Goal: Task Accomplishment & Management: Manage account settings

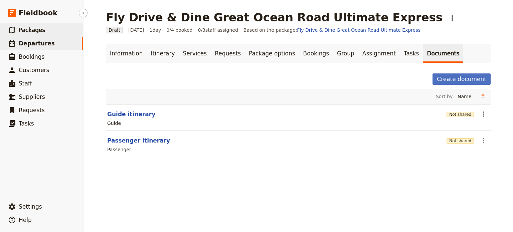
drag, startPoint x: 0, startPoint y: 0, endPoint x: 43, endPoint y: 32, distance: 53.7
click at [43, 32] on link "​ Packages" at bounding box center [41, 29] width 83 height 13
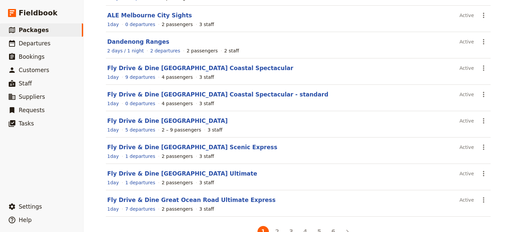
scroll to position [131, 0]
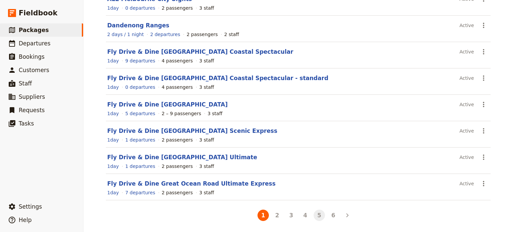
click at [318, 216] on button "5" at bounding box center [319, 215] width 11 height 11
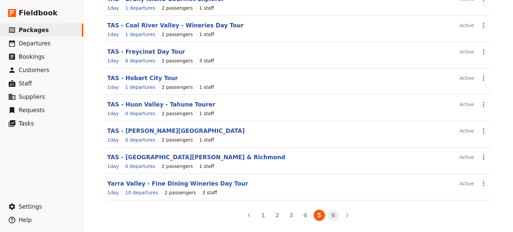
click at [331, 214] on button "6" at bounding box center [333, 215] width 11 height 11
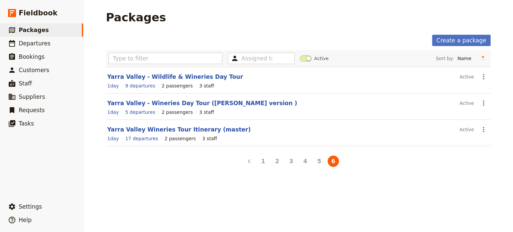
click at [140, 129] on link "Yarra Valley Wineries Tour Itinerary (master)" at bounding box center [179, 129] width 144 height 7
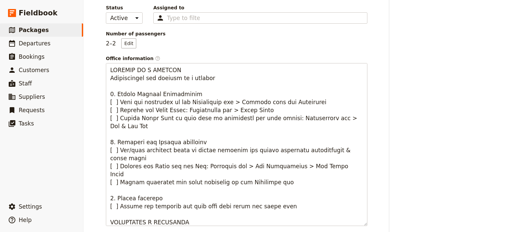
scroll to position [33, 0]
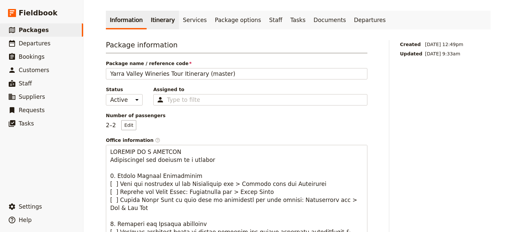
click at [154, 21] on link "Itinerary" at bounding box center [163, 20] width 32 height 19
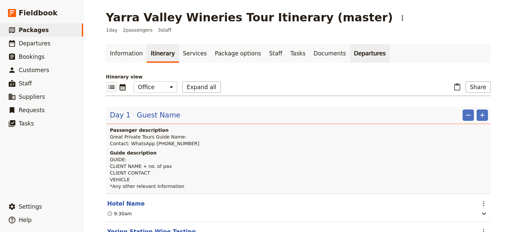
click at [350, 58] on link "Departures" at bounding box center [370, 53] width 40 height 19
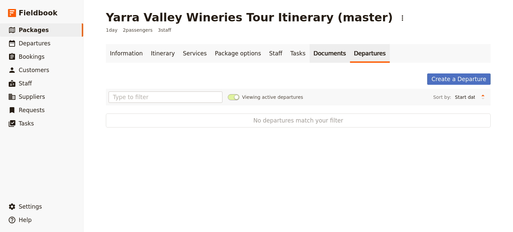
click at [313, 53] on link "Documents" at bounding box center [330, 53] width 40 height 19
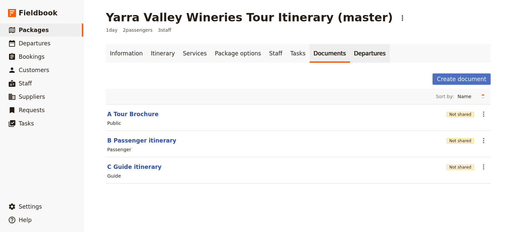
click at [352, 57] on link "Departures" at bounding box center [370, 53] width 40 height 19
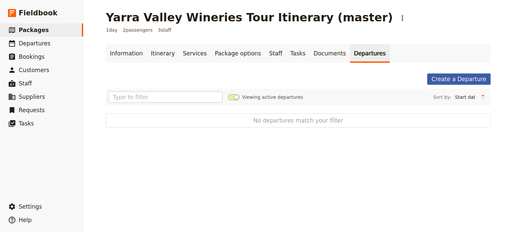
click at [457, 78] on link "Create a Departure" at bounding box center [460, 79] width 64 height 11
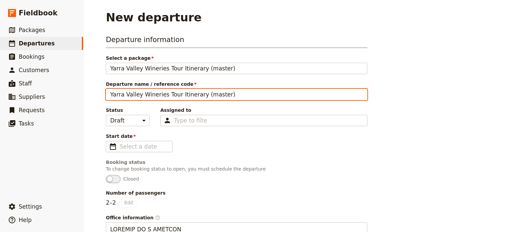
click at [228, 92] on input "Yarra Valley Wineries Tour Itinerary (master)" at bounding box center [237, 94] width 262 height 11
click at [225, 98] on input "Yarra Valley Wineries Tour Itinerary (master)" at bounding box center [237, 94] width 262 height 11
drag, startPoint x: 221, startPoint y: 94, endPoint x: 172, endPoint y: 95, distance: 48.8
click at [172, 95] on input "Yarra Valley Wineries Tour Itinerary (master)" at bounding box center [237, 94] width 262 height 11
type input "Yarra Valley Wineries Tour"
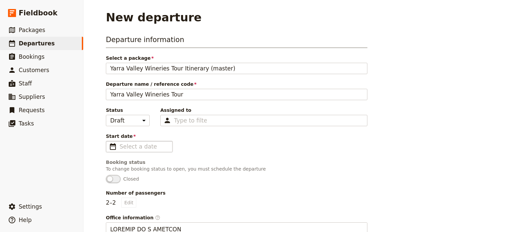
click at [110, 143] on span "​" at bounding box center [113, 147] width 8 height 8
click at [120, 143] on input "Start date ​" at bounding box center [144, 147] width 49 height 8
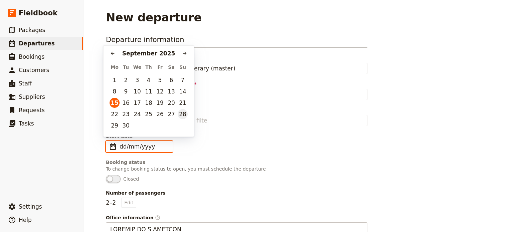
click at [182, 108] on td "21" at bounding box center [182, 102] width 11 height 11
click at [180, 106] on button "21" at bounding box center [183, 103] width 10 height 10
type input "[DATE]"
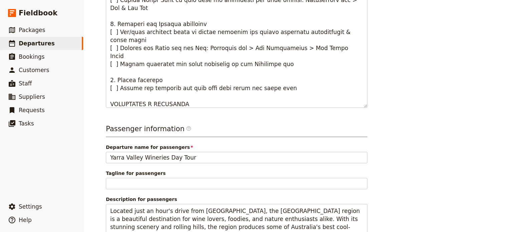
scroll to position [358, 0]
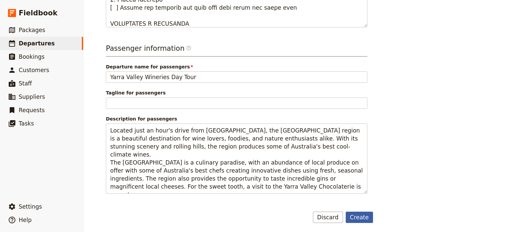
click at [360, 219] on button "Create" at bounding box center [360, 217] width 28 height 11
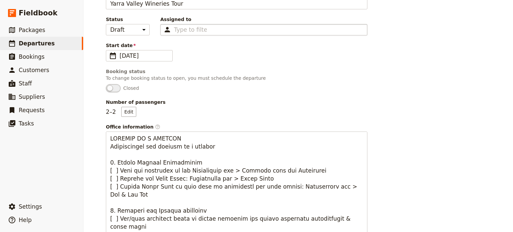
scroll to position [36, 0]
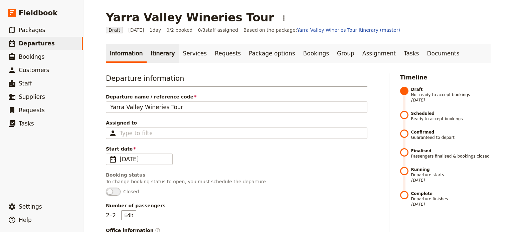
click at [159, 56] on link "Itinerary" at bounding box center [163, 53] width 32 height 19
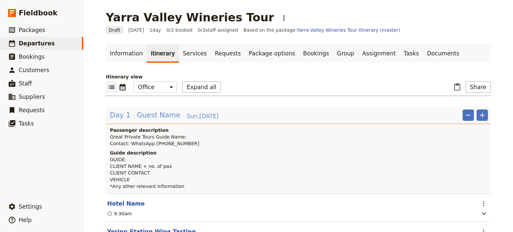
click at [152, 114] on span "Guest Name" at bounding box center [158, 115] width 43 height 10
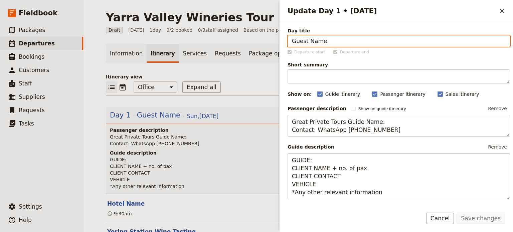
drag, startPoint x: 330, startPoint y: 41, endPoint x: 277, endPoint y: 38, distance: 53.6
click at [277, 38] on div "Yarra Valley Wineries Tour ​ Draft [DATE] 1 day 0/2 booked 0 / 3 staff assigned…" at bounding box center [299, 116] width 430 height 232
type input "[PERSON_NAME] & [PERSON_NAME]"
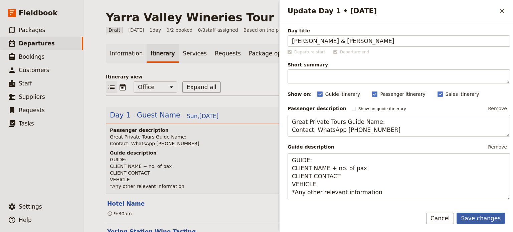
click at [477, 221] on button "Save changes" at bounding box center [481, 218] width 48 height 11
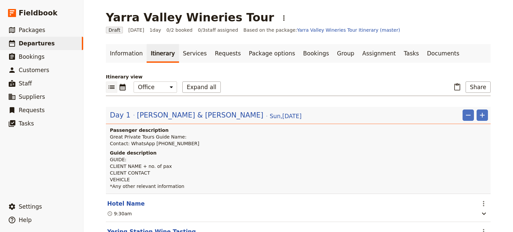
click at [135, 160] on p "GUIDE: CLIENT NAME + no. of pax CLIENT CONTACT VEHICLE *Any other relevant info…" at bounding box center [299, 172] width 378 height 33
click at [199, 116] on span "[PERSON_NAME] & [PERSON_NAME]" at bounding box center [200, 115] width 127 height 10
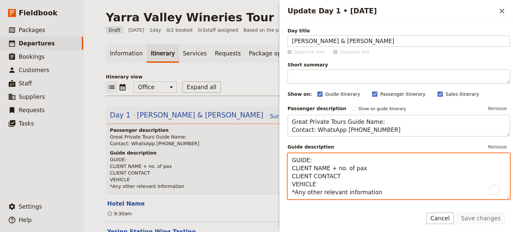
drag, startPoint x: 329, startPoint y: 159, endPoint x: 268, endPoint y: 154, distance: 61.7
click at [260, 161] on div "Yarra Valley Wineries Tour ​ Draft [DATE] 1 day 0/2 booked 0 / 3 staff assigned…" at bounding box center [299, 116] width 430 height 232
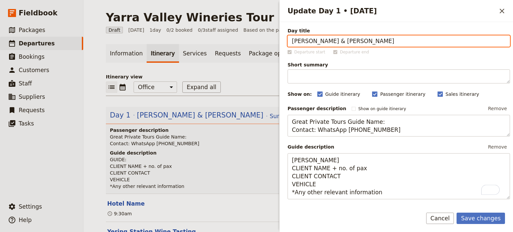
drag, startPoint x: 340, startPoint y: 41, endPoint x: 266, endPoint y: 41, distance: 73.2
click at [266, 41] on div "Yarra Valley Wineries Tour ​ Draft [DATE] 1 day 0/2 booked 0 / 3 staff assigned…" at bounding box center [299, 116] width 430 height 232
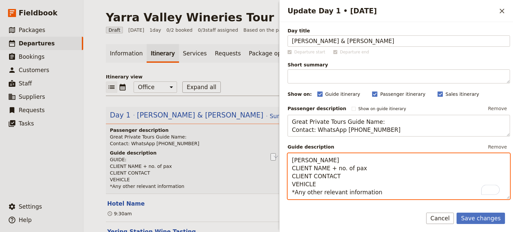
drag, startPoint x: 349, startPoint y: 167, endPoint x: 290, endPoint y: 167, distance: 59.2
click at [290, 167] on textarea "[PERSON_NAME] CLIENT NAME + no. of pax CLIENT CONTACT VEHICLE *Any other releva…" at bounding box center [399, 176] width 223 height 46
paste textarea "[PERSON_NAME] & [PERSON_NAME]"
click at [376, 169] on textarea "[PERSON_NAME] [PERSON_NAME] & [PERSON_NAME] x2 pax CLIENT CONTACT VEHICLE *Any …" at bounding box center [399, 176] width 223 height 46
drag, startPoint x: 353, startPoint y: 177, endPoint x: 261, endPoint y: 173, distance: 91.7
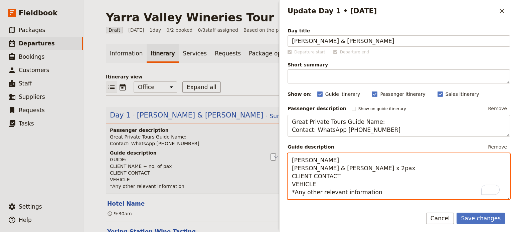
click at [261, 173] on div "Yarra Valley Wineries Tour ​ Draft [DATE] 1 day 0/2 booked 0 / 3 staff assigned…" at bounding box center [299, 116] width 430 height 232
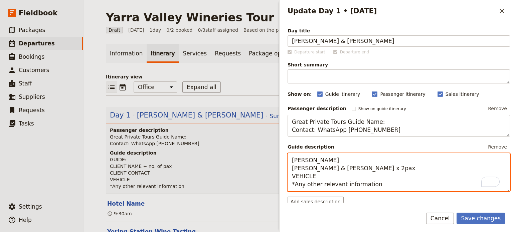
drag, startPoint x: 320, startPoint y: 178, endPoint x: 294, endPoint y: 178, distance: 25.7
click at [294, 178] on textarea "[PERSON_NAME] [PERSON_NAME] & [PERSON_NAME] x 2pax VEHICLE *Any other relevant …" at bounding box center [399, 172] width 223 height 38
drag, startPoint x: 391, startPoint y: 186, endPoint x: 287, endPoint y: 186, distance: 104.0
click at [287, 186] on div "Day title [PERSON_NAME] & [PERSON_NAME] Departure start Departure end Short sum…" at bounding box center [397, 112] width 234 height 181
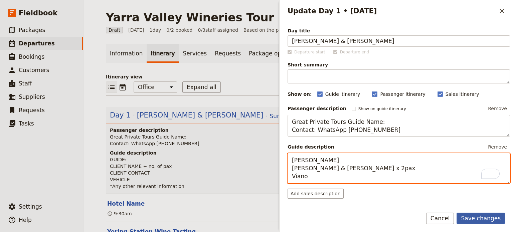
type textarea "[PERSON_NAME] [PERSON_NAME] & [PERSON_NAME] x 2pax Viano"
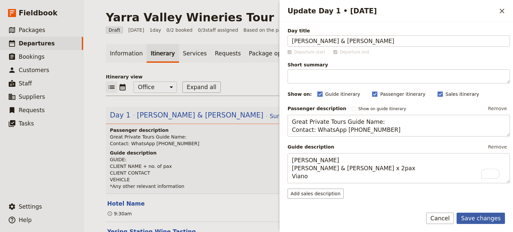
click at [481, 217] on button "Save changes" at bounding box center [481, 218] width 48 height 11
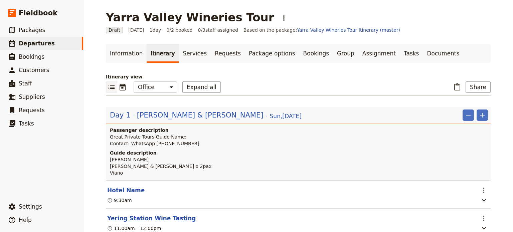
click at [113, 194] on section "Hotel Name ​ 9:30am" at bounding box center [298, 195] width 385 height 28
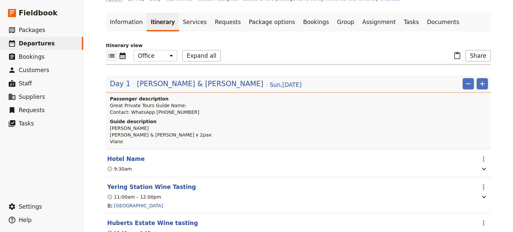
scroll to position [67, 0]
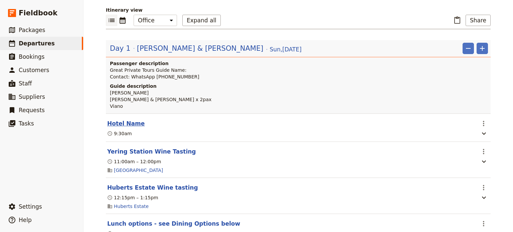
click at [115, 127] on button "Hotel Name" at bounding box center [125, 124] width 37 height 8
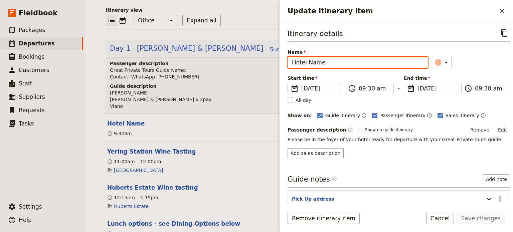
drag, startPoint x: 345, startPoint y: 64, endPoint x: 277, endPoint y: 64, distance: 68.2
click at [277, 64] on div "Yarra Valley Wineries Tour ​ Draft [DATE] 1 day 0/2 booked 0 / 3 staff assigned…" at bounding box center [299, 116] width 430 height 232
click at [298, 65] on input "HIlton" at bounding box center [358, 62] width 140 height 11
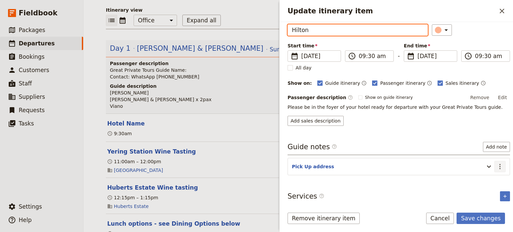
type input "Hilton"
drag, startPoint x: 491, startPoint y: 163, endPoint x: 499, endPoint y: 168, distance: 8.5
click at [496, 164] on icon "Actions" at bounding box center [500, 167] width 8 height 8
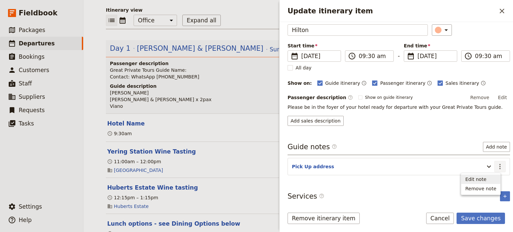
click at [492, 179] on span "Edit note" at bounding box center [481, 179] width 31 height 7
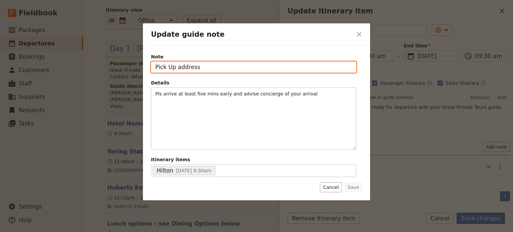
drag, startPoint x: 214, startPoint y: 67, endPoint x: 116, endPoint y: 69, distance: 97.6
click at [116, 232] on div "Update guide note ​ Note Pick Up address Details Pls arrive at least five mins …" at bounding box center [256, 232] width 513 height 0
type input "[STREET_ADDRESS]"
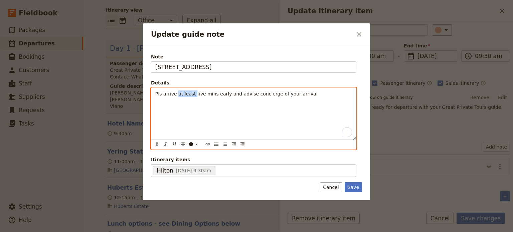
drag, startPoint x: 188, startPoint y: 92, endPoint x: 176, endPoint y: 96, distance: 12.7
click at [176, 96] on span "Pls arrive at least five mins early and advise concierge of your arrival" at bounding box center [236, 93] width 162 height 5
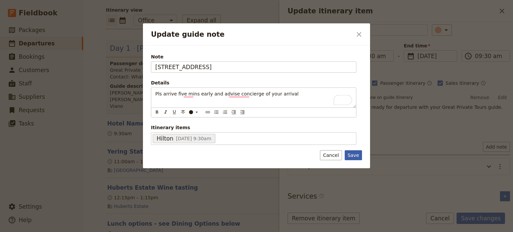
click at [359, 158] on div "Note [STREET_ADDRESS] Details Pls arrive five mins early and advise concierge o…" at bounding box center [256, 106] width 227 height 123
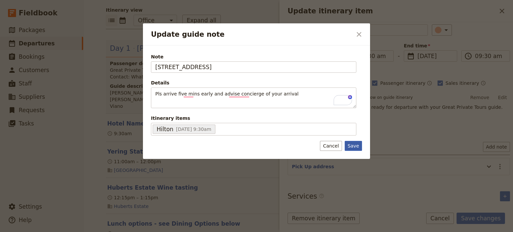
click at [356, 145] on button "Save" at bounding box center [353, 146] width 17 height 10
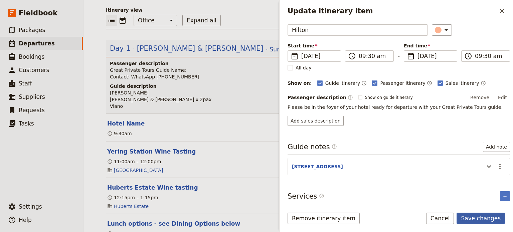
click at [489, 219] on button "Save changes" at bounding box center [481, 218] width 48 height 11
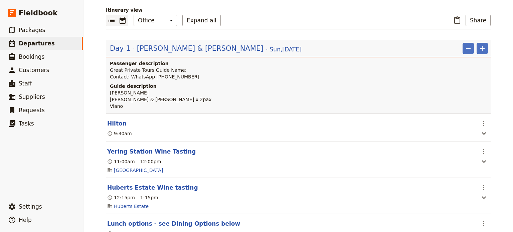
click at [117, 21] on button "​" at bounding box center [122, 20] width 11 height 11
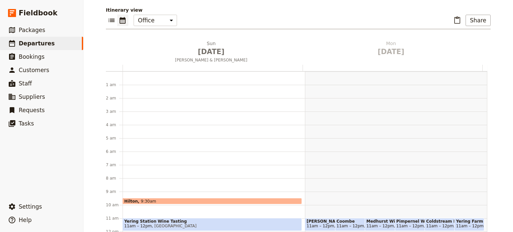
scroll to position [87, 0]
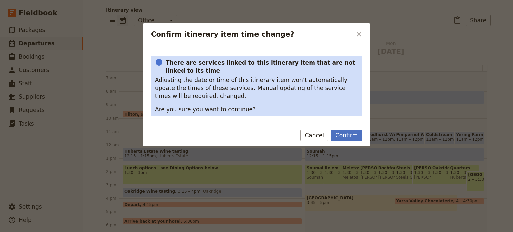
click at [164, 152] on div at bounding box center [256, 116] width 513 height 232
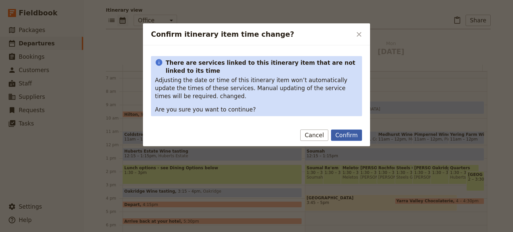
click at [354, 139] on button "Confirm" at bounding box center [346, 135] width 31 height 11
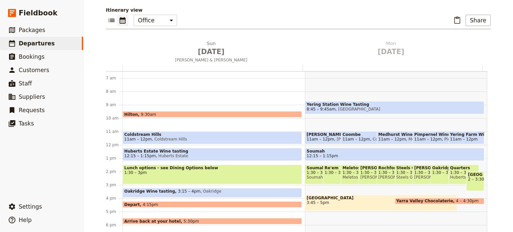
click at [193, 135] on span "Coldstream Hills" at bounding box center [212, 134] width 176 height 5
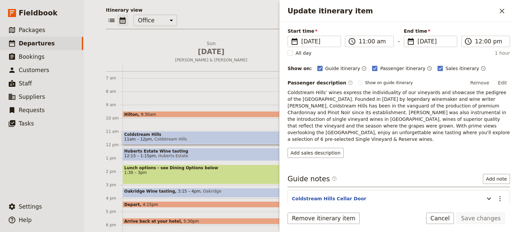
scroll to position [96, 0]
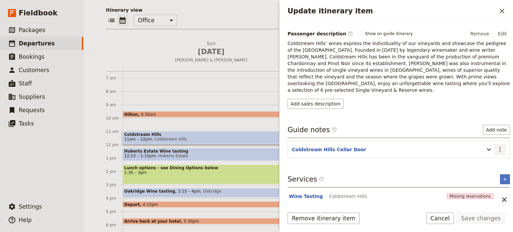
click at [496, 146] on icon "Actions" at bounding box center [500, 150] width 8 height 8
click at [485, 158] on span "Edit note" at bounding box center [476, 155] width 21 height 7
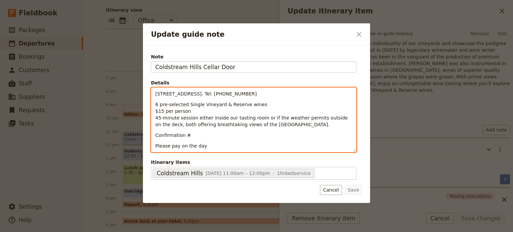
click at [193, 133] on p "Confirmation #" at bounding box center [253, 135] width 197 height 7
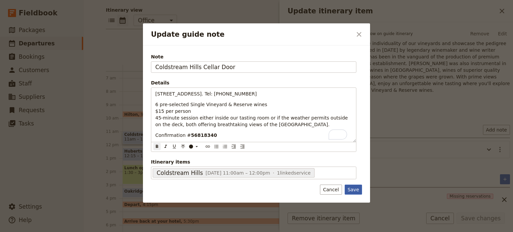
click at [359, 189] on button "Save" at bounding box center [353, 190] width 17 height 10
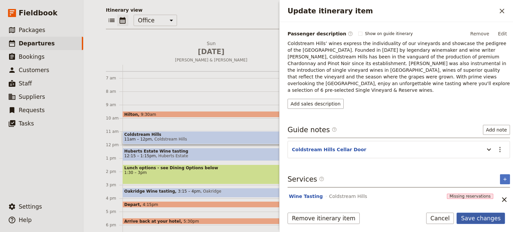
click at [475, 216] on button "Save changes" at bounding box center [481, 218] width 48 height 11
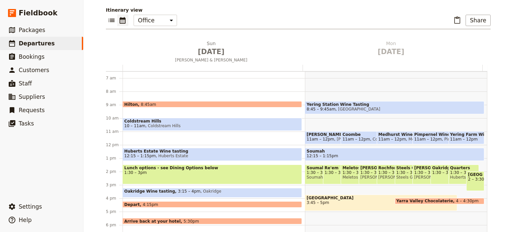
click at [183, 122] on span "Coldstream Hills" at bounding box center [212, 121] width 176 height 5
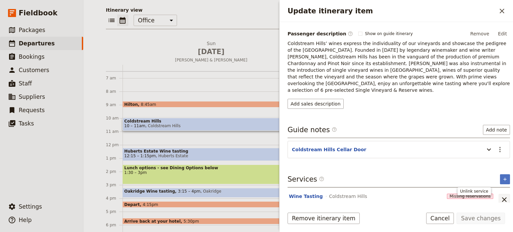
click at [501, 196] on icon "Unlink service" at bounding box center [505, 200] width 8 height 8
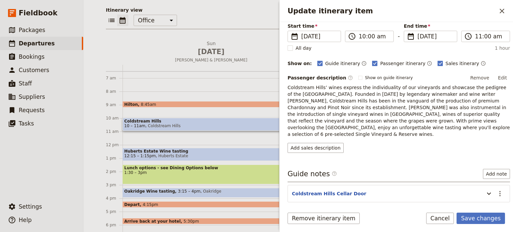
scroll to position [73, 0]
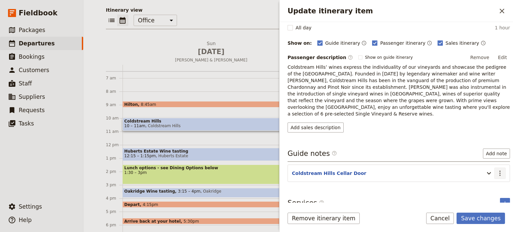
click at [496, 169] on icon "Actions" at bounding box center [500, 173] width 8 height 8
click at [486, 181] on span "Edit note" at bounding box center [476, 179] width 21 height 7
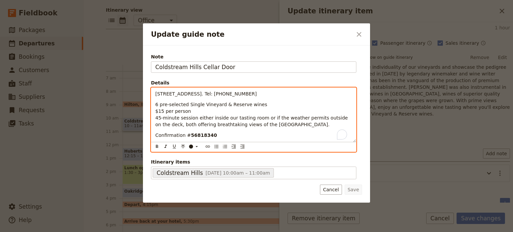
drag, startPoint x: 243, startPoint y: 95, endPoint x: 146, endPoint y: 95, distance: 96.3
click at [146, 95] on div "Note Coldstream Hills Cellar Door Details [STREET_ADDRESS]. Tel: [PHONE_NUMBER]…" at bounding box center [256, 124] width 227 height 158
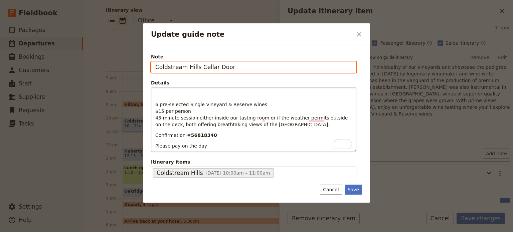
drag, startPoint x: 216, startPoint y: 69, endPoint x: 155, endPoint y: 71, distance: 61.5
click at [155, 71] on input "Coldstream Hills Cellar Door" at bounding box center [254, 67] width 206 height 11
paste input "[STREET_ADDRESS]. Tel: [PHONE_NUMBER]"
type input "[STREET_ADDRESS]. Tel: [PHONE_NUMBER]"
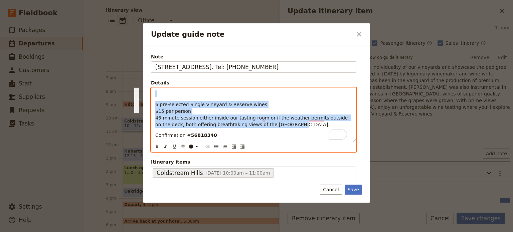
drag, startPoint x: 268, startPoint y: 125, endPoint x: 148, endPoint y: 89, distance: 125.4
click at [148, 90] on div "Note [STREET_ADDRESS]. Tel: [PHONE_NUMBER] Details 6 pre-selected Single Vineya…" at bounding box center [256, 124] width 227 height 158
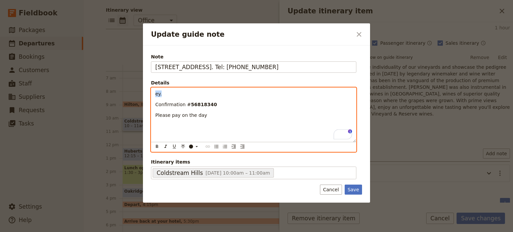
drag, startPoint x: 153, startPoint y: 105, endPoint x: 153, endPoint y: 89, distance: 15.7
click at [153, 92] on div "ey. Confirmation # 56818340 Please pay on the day" at bounding box center [253, 115] width 205 height 54
drag, startPoint x: 175, startPoint y: 104, endPoint x: 150, endPoint y: 104, distance: 25.4
click at [150, 104] on div "Note [STREET_ADDRESS]. Tel: [PHONE_NUMBER] Details Confirmation # 56818340 Plea…" at bounding box center [256, 124] width 227 height 158
click at [216, 149] on icon "Bulleted list" at bounding box center [216, 146] width 5 height 5
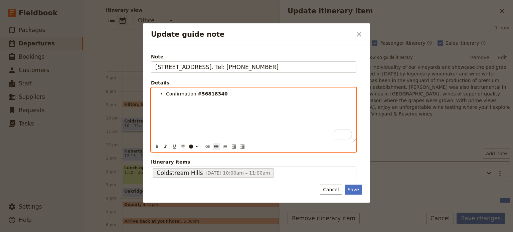
click at [229, 91] on li "Confirmation # 56818340" at bounding box center [259, 93] width 186 height 7
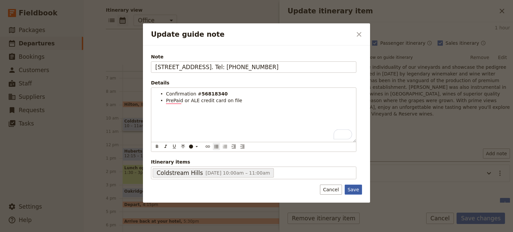
click at [353, 190] on button "Save" at bounding box center [353, 190] width 17 height 10
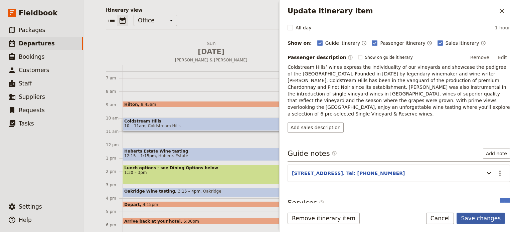
click at [469, 217] on button "Save changes" at bounding box center [481, 218] width 48 height 11
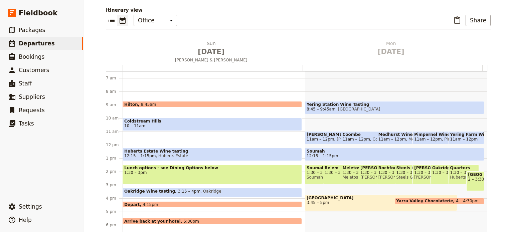
click at [135, 124] on span "10 – 11am" at bounding box center [134, 126] width 21 height 5
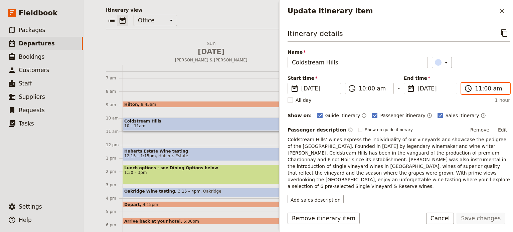
click at [475, 85] on input "11:00 am" at bounding box center [490, 89] width 31 height 8
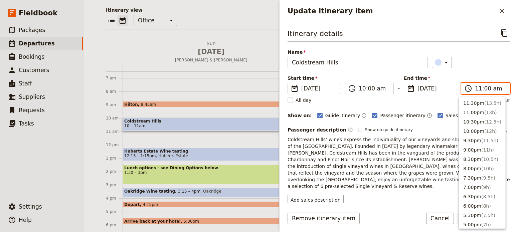
scroll to position [235, 0]
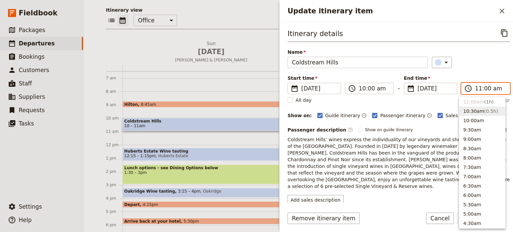
click at [470, 112] on button "10:30am ( 0.5h )" at bounding box center [483, 111] width 46 height 9
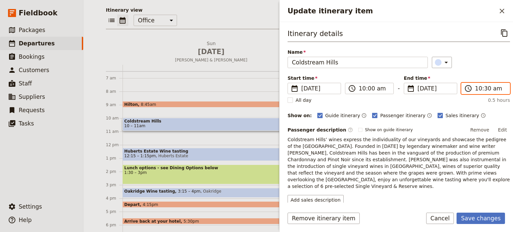
click at [483, 89] on input "10:30 am" at bounding box center [490, 89] width 31 height 8
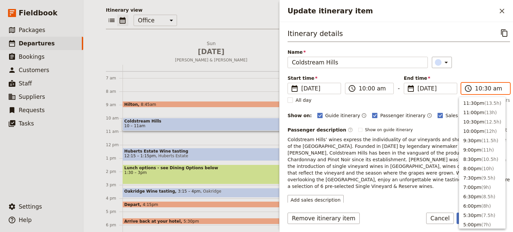
scroll to position [245, 0]
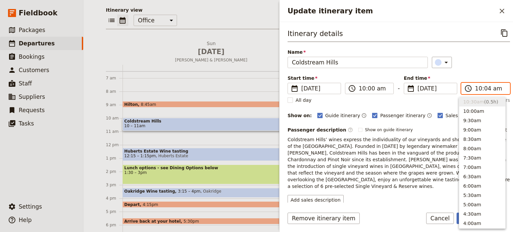
type input "10:45 am"
click at [488, 67] on div "​" at bounding box center [471, 62] width 79 height 11
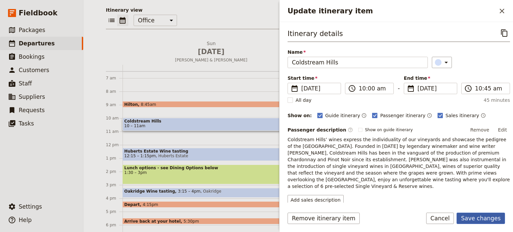
click at [488, 216] on button "Save changes" at bounding box center [481, 218] width 48 height 11
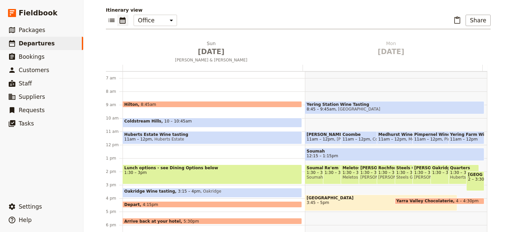
click at [167, 134] on span "Huberts Estate Wine tasting" at bounding box center [212, 134] width 176 height 5
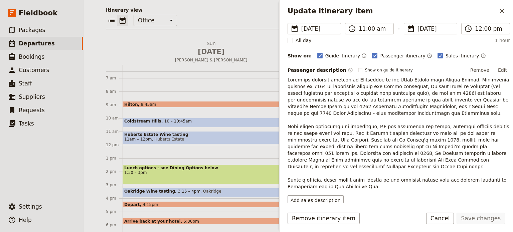
scroll to position [163, 0]
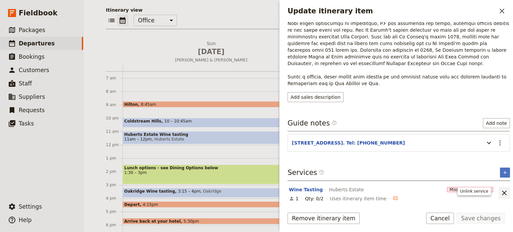
click at [502, 195] on icon "Unlink service" at bounding box center [505, 193] width 8 height 8
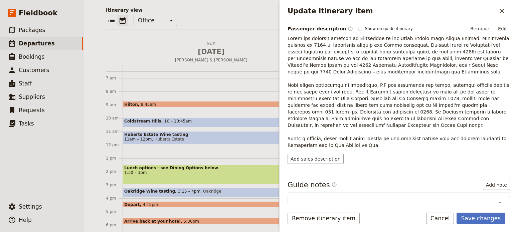
scroll to position [139, 0]
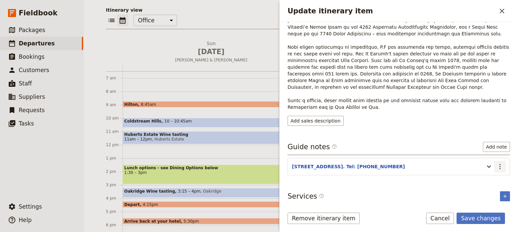
click at [496, 163] on icon "Actions" at bounding box center [500, 167] width 8 height 8
click at [493, 178] on span "Edit note" at bounding box center [481, 179] width 31 height 7
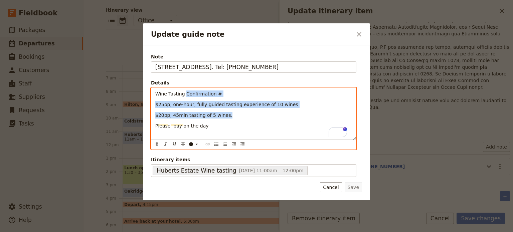
drag, startPoint x: 237, startPoint y: 125, endPoint x: 179, endPoint y: 92, distance: 67.1
click at [183, 95] on div "Wine Tasting Confirmation # $25pp, one-hour, fully guided tasting experience of…" at bounding box center [253, 114] width 205 height 52
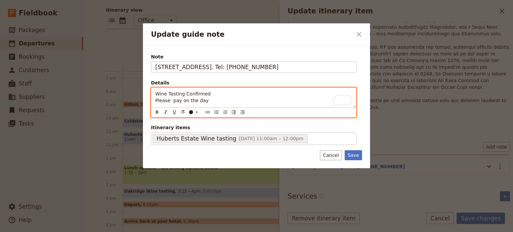
drag, startPoint x: 217, startPoint y: 100, endPoint x: 205, endPoint y: 97, distance: 12.3
click at [205, 97] on p "Wine Tasting Confirmed Please pay on the day" at bounding box center [253, 97] width 197 height 13
click at [212, 88] on div "Wine Tasting Confirmed Please pay on the day" at bounding box center [253, 98] width 205 height 20
click at [216, 114] on icon "Bulleted list" at bounding box center [216, 112] width 5 height 5
drag, startPoint x: 222, startPoint y: 102, endPoint x: 149, endPoint y: 102, distance: 72.2
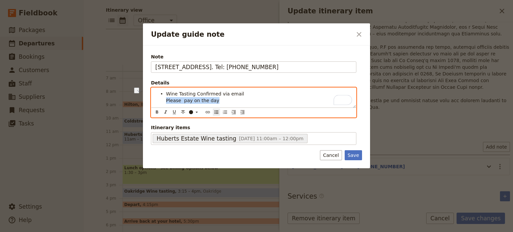
click at [149, 102] on div "Note 1-3 St Huberts Rd, Coldstream. Tel: [PHONE_NUMBER] Details Wine Tasting Co…" at bounding box center [256, 106] width 227 height 123
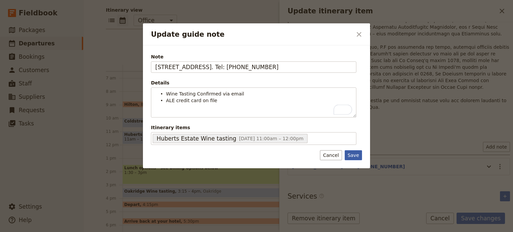
click at [349, 155] on button "Save" at bounding box center [353, 155] width 17 height 10
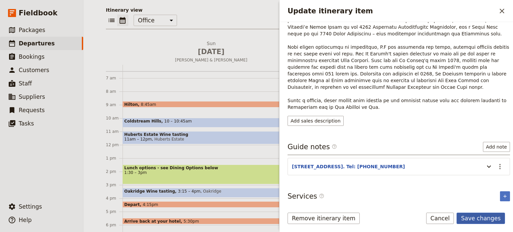
click at [474, 220] on button "Save changes" at bounding box center [481, 218] width 48 height 11
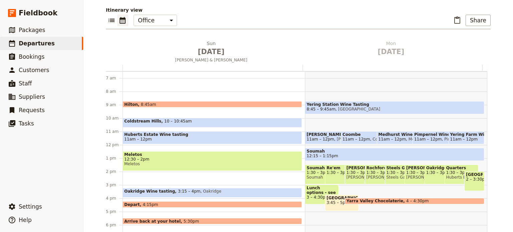
click at [166, 160] on span "12:30 – 2pm" at bounding box center [212, 159] width 176 height 5
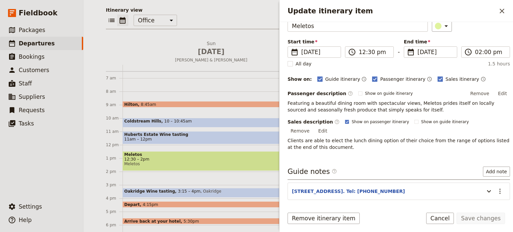
scroll to position [78, 0]
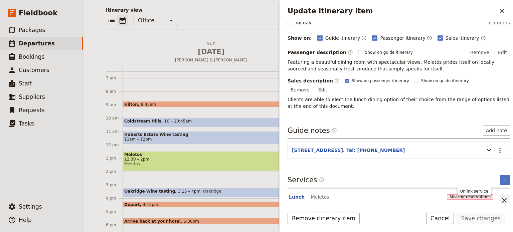
click at [501, 197] on icon "Unlink service" at bounding box center [505, 201] width 8 height 8
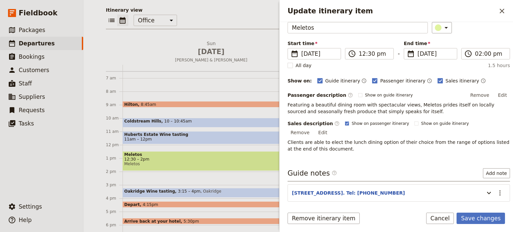
scroll to position [54, 0]
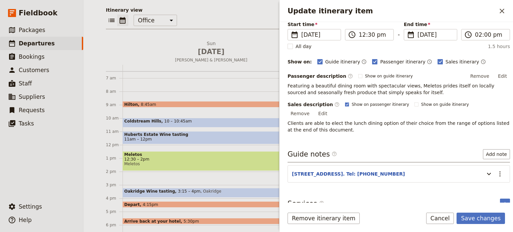
click at [496, 171] on section "[STREET_ADDRESS]. Tel: [PHONE_NUMBER] ​" at bounding box center [399, 173] width 223 height 17
click at [497, 170] on icon "Actions" at bounding box center [500, 174] width 8 height 8
click at [491, 180] on span "Edit note" at bounding box center [481, 179] width 31 height 7
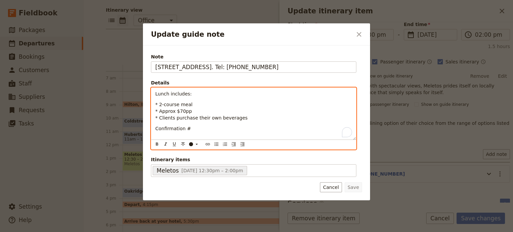
click at [159, 105] on span "* 2-course meal * Approx $70pp * Clients purchase their own beverages" at bounding box center [201, 111] width 92 height 19
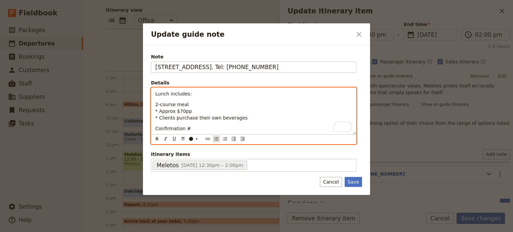
click at [217, 139] on icon "Bulleted list" at bounding box center [216, 138] width 5 height 5
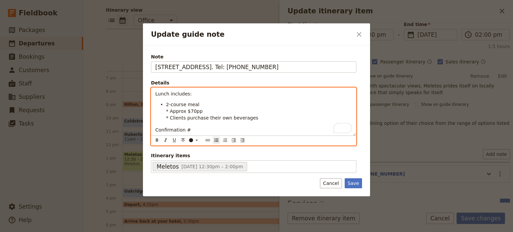
click at [170, 109] on span "2-course meal * Approx $70pp * Clients purchase their own beverages" at bounding box center [212, 111] width 92 height 19
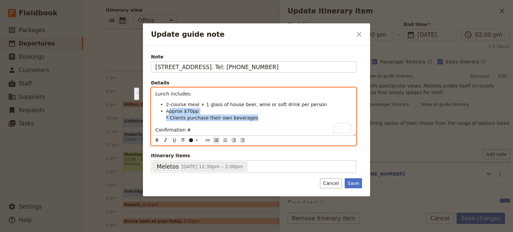
drag, startPoint x: 253, startPoint y: 119, endPoint x: 167, endPoint y: 112, distance: 86.2
click at [167, 112] on li "Approx $70pp * Clients purchase their own beverages" at bounding box center [259, 114] width 186 height 13
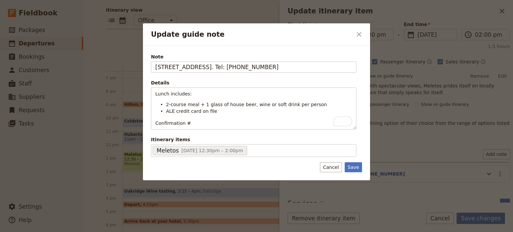
drag, startPoint x: 350, startPoint y: 174, endPoint x: 377, endPoint y: 178, distance: 28.0
click at [350, 175] on div "Note [STREET_ADDRESS]. Tel: [PHONE_NUMBER] Details Lunch includes: 2-course mea…" at bounding box center [256, 112] width 227 height 135
click at [351, 164] on button "Save" at bounding box center [353, 167] width 17 height 10
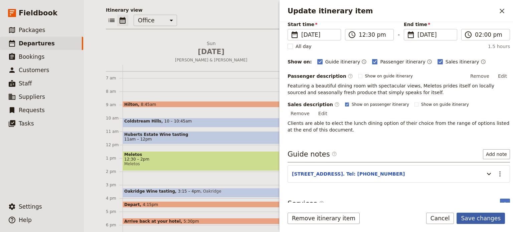
click at [478, 215] on button "Save changes" at bounding box center [481, 218] width 48 height 11
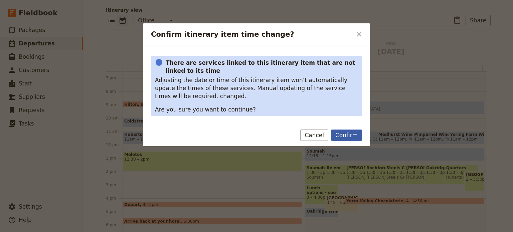
click at [341, 136] on button "Confirm" at bounding box center [346, 135] width 31 height 11
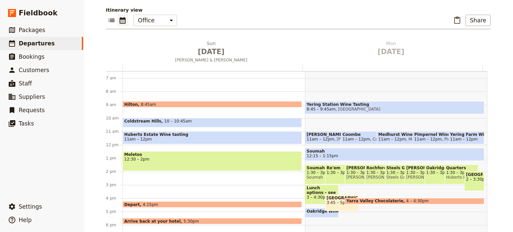
click at [185, 163] on div "Meletos 12:30 – 2pm" at bounding box center [213, 161] width 180 height 20
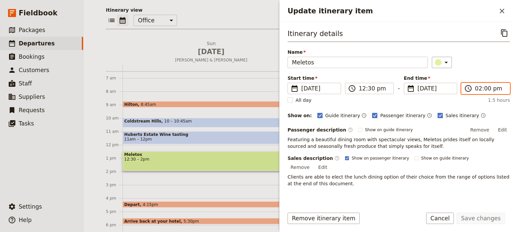
click at [475, 88] on input "02:00 pm" at bounding box center [490, 89] width 31 height 8
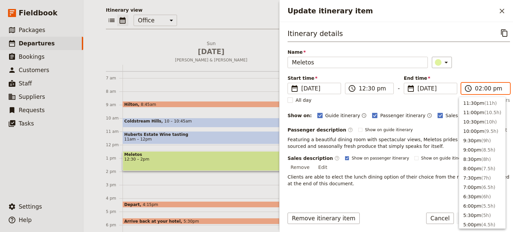
scroll to position [179, 0]
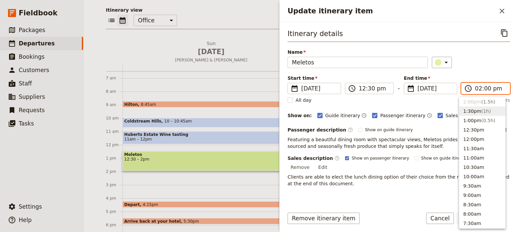
click at [474, 108] on button "1:30pm ( 1h )" at bounding box center [483, 111] width 46 height 9
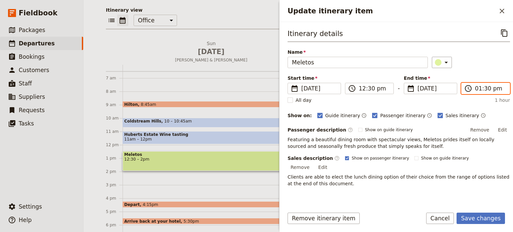
click at [483, 89] on input "01:30 pm" at bounding box center [490, 89] width 31 height 8
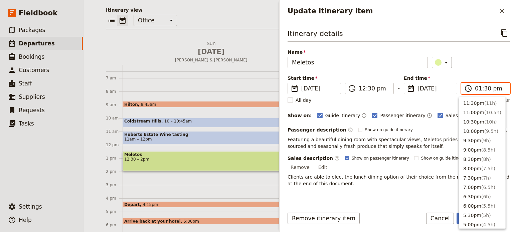
scroll to position [189, 0]
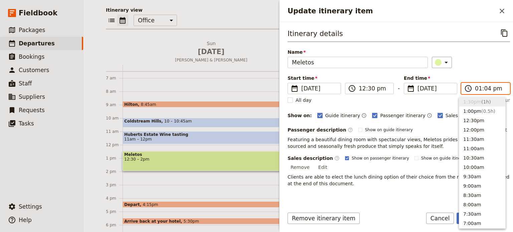
type input "01:45 pm"
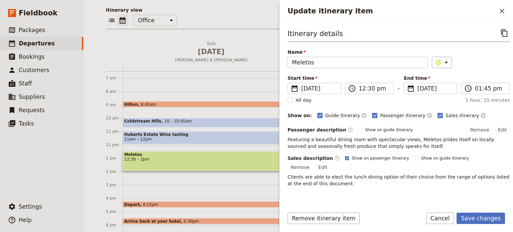
click at [480, 65] on div "​" at bounding box center [471, 62] width 79 height 11
click at [345, 157] on rect "Update itinerary item" at bounding box center [347, 158] width 4 height 4
click at [345, 156] on input "Show on passenger itinerary" at bounding box center [345, 155] width 0 height 0
checkbox input "false"
click at [476, 221] on button "Save changes" at bounding box center [481, 218] width 48 height 11
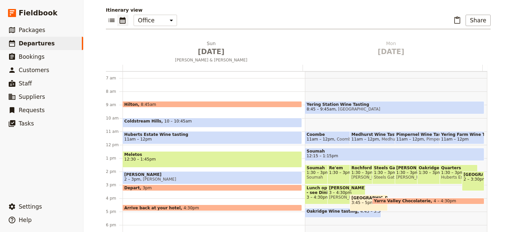
click at [133, 178] on span "2 – 3pm" at bounding box center [132, 179] width 16 height 5
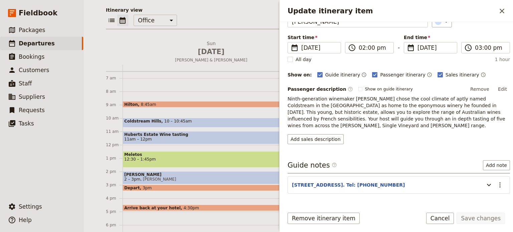
scroll to position [83, 0]
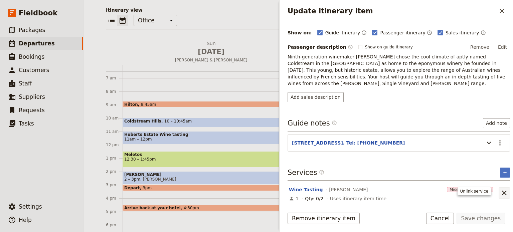
click at [501, 189] on icon "Unlink service" at bounding box center [505, 193] width 8 height 8
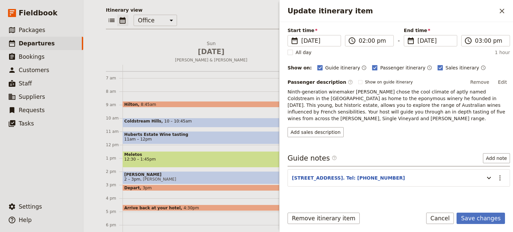
scroll to position [59, 0]
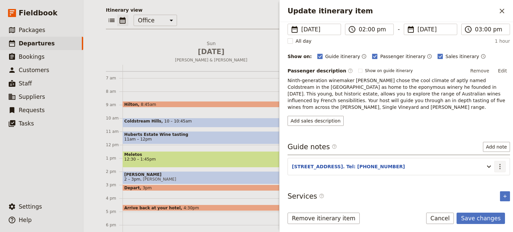
click at [499, 169] on button "​" at bounding box center [500, 166] width 11 height 11
click at [496, 178] on span "Edit note" at bounding box center [481, 179] width 31 height 7
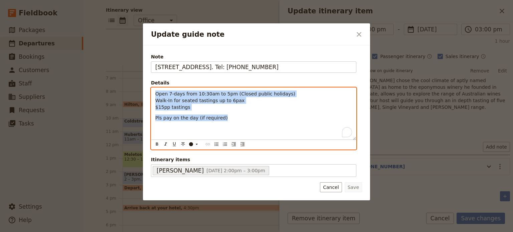
drag, startPoint x: 230, startPoint y: 120, endPoint x: 143, endPoint y: 93, distance: 91.0
click at [143, 93] on div "Note [STREET_ADDRESS]. Tel: [PHONE_NUMBER] Details Open 7-days from 10:30am to …" at bounding box center [256, 122] width 227 height 155
click at [217, 145] on icon "Bulleted list" at bounding box center [216, 144] width 5 height 5
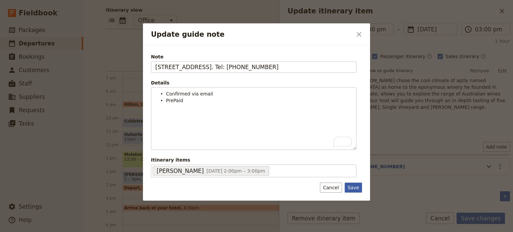
click at [361, 187] on button "Save" at bounding box center [353, 188] width 17 height 10
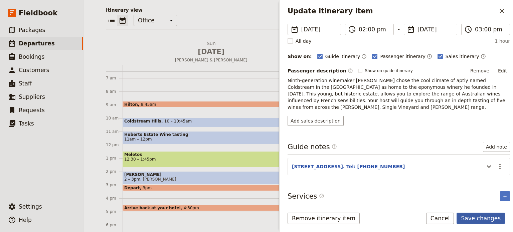
click at [480, 218] on button "Save changes" at bounding box center [481, 218] width 48 height 11
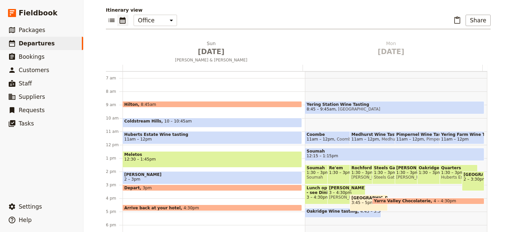
click at [159, 206] on span "Arrive back at your hotel" at bounding box center [154, 208] width 60 height 4
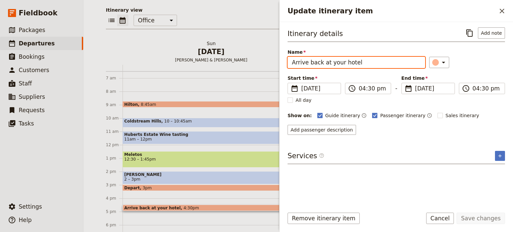
drag, startPoint x: 374, startPoint y: 63, endPoint x: 257, endPoint y: 48, distance: 118.7
click at [257, 48] on div "Yarra Valley Wineries Tour ​ Draft [DATE] 1 day 0/2 booked 0 / 3 staff assigned…" at bounding box center [299, 116] width 430 height 232
type input "D"
type input "Hotel drop off"
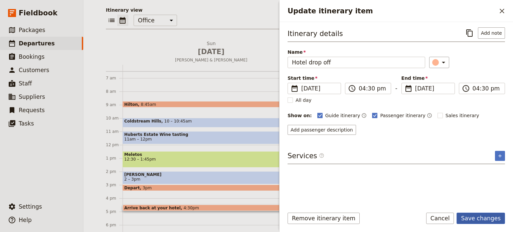
click at [495, 219] on button "Save changes" at bounding box center [481, 218] width 48 height 11
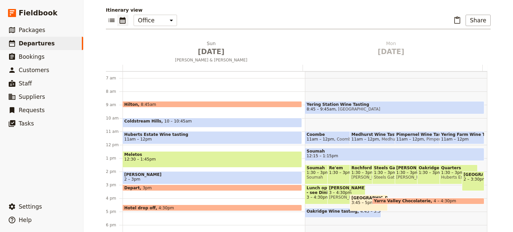
click at [234, 206] on div "Hotel drop off 4:30pm" at bounding box center [213, 208] width 180 height 6
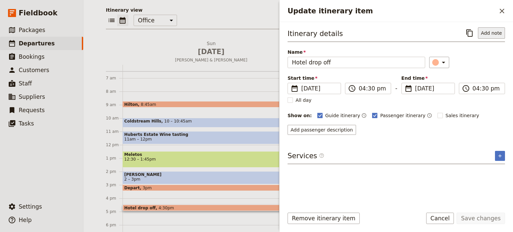
click at [489, 33] on button "Add note" at bounding box center [491, 32] width 27 height 11
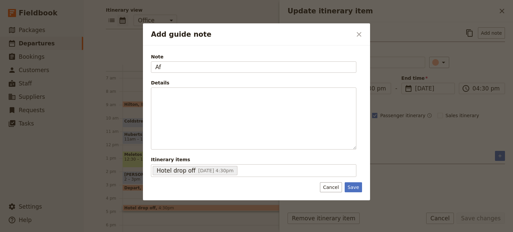
type input "A"
type input "At conclusion of tour"
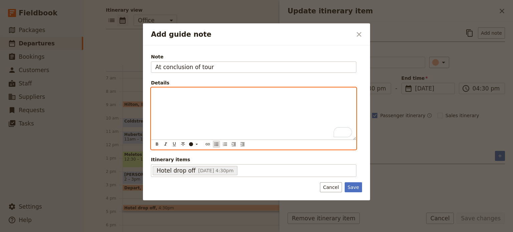
click at [218, 147] on button "​" at bounding box center [216, 144] width 7 height 7
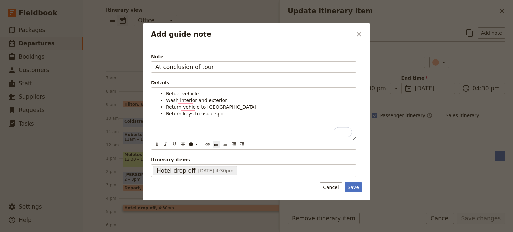
click at [363, 190] on div "Note At conclusion of tour Details Refuel vehicle Wash interior and exterior Re…" at bounding box center [256, 122] width 227 height 155
click at [358, 187] on button "Save" at bounding box center [353, 188] width 17 height 10
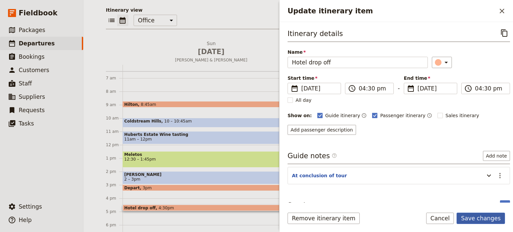
click at [474, 220] on button "Save changes" at bounding box center [481, 218] width 48 height 11
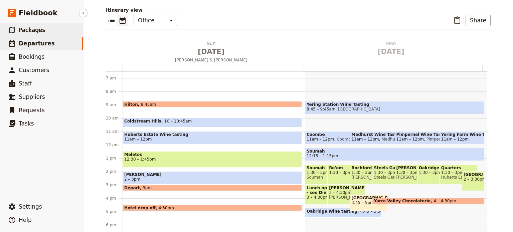
click at [59, 35] on link "​ Packages" at bounding box center [41, 29] width 83 height 13
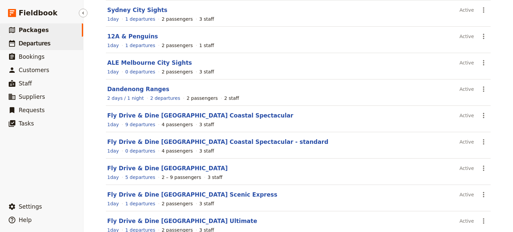
click at [41, 41] on span "Departures" at bounding box center [35, 43] width 32 height 7
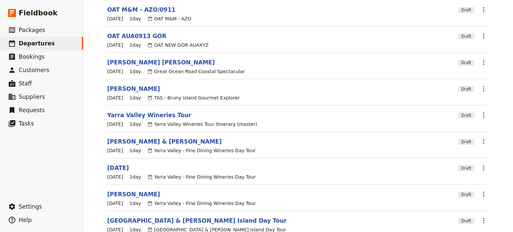
scroll to position [100, 0]
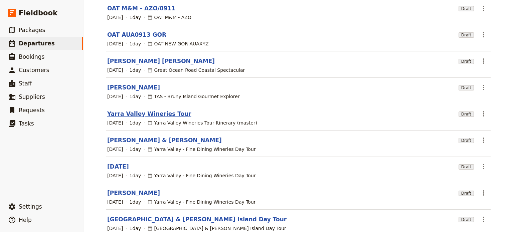
click at [123, 110] on link "Yarra Valley Wineries Tour" at bounding box center [149, 114] width 84 height 8
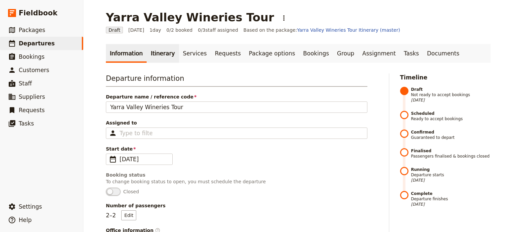
click at [156, 55] on link "Itinerary" at bounding box center [163, 53] width 32 height 19
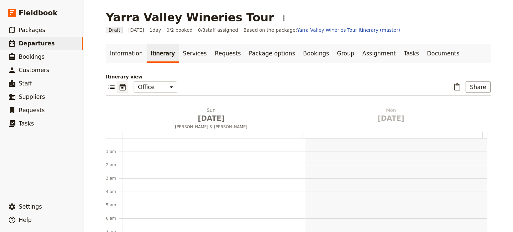
scroll to position [87, 0]
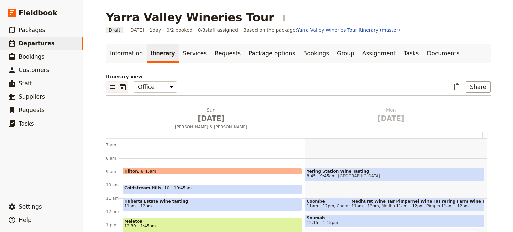
click at [111, 92] on button "​" at bounding box center [111, 87] width 11 height 11
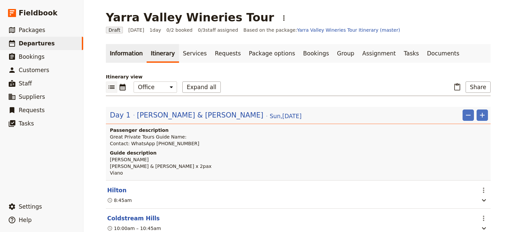
click at [121, 55] on link "Information" at bounding box center [126, 53] width 41 height 19
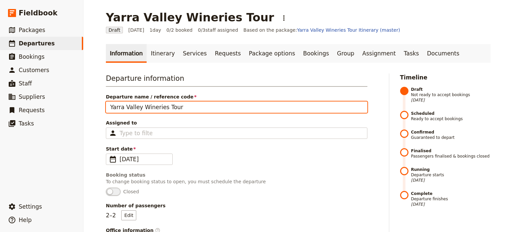
drag, startPoint x: 187, startPoint y: 107, endPoint x: 125, endPoint y: 108, distance: 61.8
click at [125, 108] on input "Yarra Valley Wineries Tour" at bounding box center [237, 107] width 262 height 11
click at [108, 108] on input "Yarra Valley Wineries Tour" at bounding box center [237, 107] width 262 height 11
click at [177, 106] on input "ALE Yarra Valley Wineries Tour" at bounding box center [237, 107] width 262 height 11
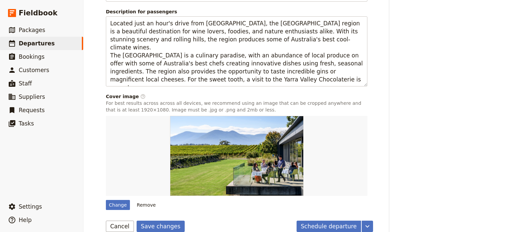
scroll to position [487, 0]
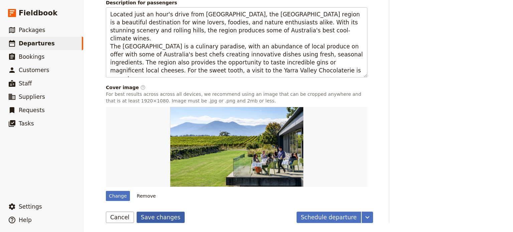
type input "ALE Yarra Valley Wineries"
click at [152, 215] on button "Save changes" at bounding box center [161, 217] width 48 height 11
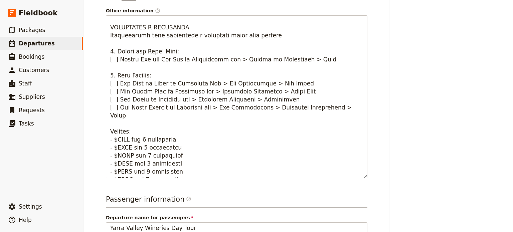
scroll to position [0, 0]
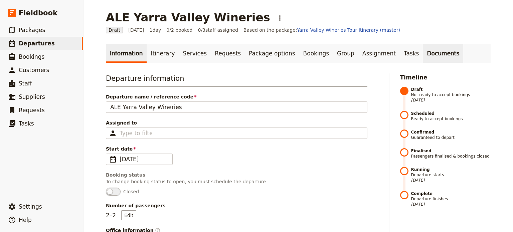
click at [423, 51] on link "Documents" at bounding box center [443, 53] width 40 height 19
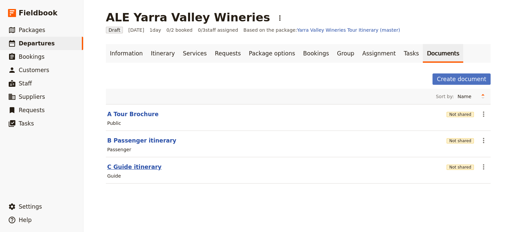
click at [131, 165] on button "C Guide itinerary" at bounding box center [134, 167] width 54 height 8
select select "STAFF"
select select "RUN_SHEET"
select select "DEFAULT"
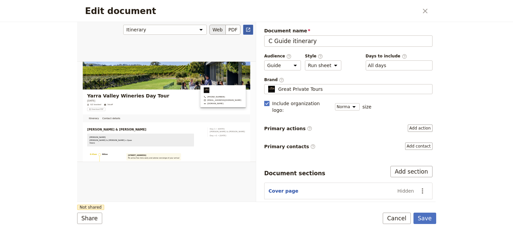
click at [249, 27] on icon "Open full preview" at bounding box center [248, 29] width 5 height 5
click at [403, 219] on button "Cancel" at bounding box center [397, 218] width 28 height 11
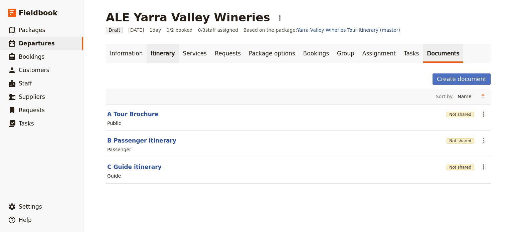
click at [158, 57] on link "Itinerary" at bounding box center [163, 53] width 32 height 19
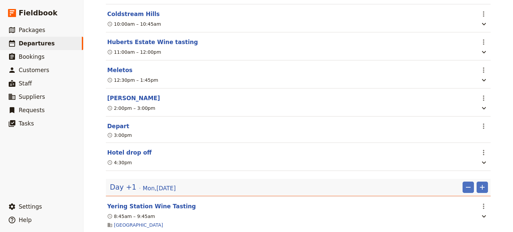
scroll to position [167, 0]
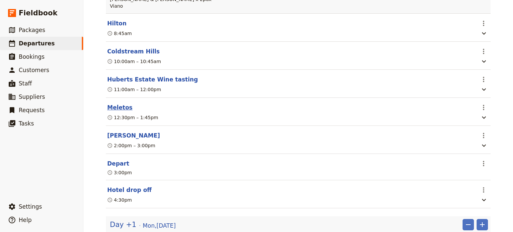
click at [116, 107] on button "Meletos" at bounding box center [119, 108] width 25 height 8
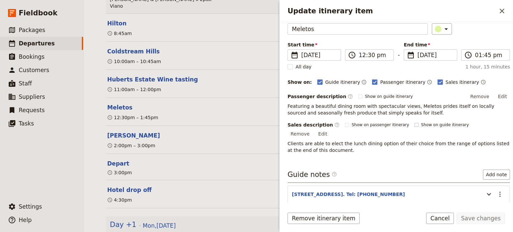
scroll to position [54, 0]
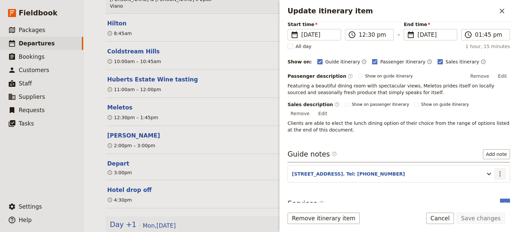
click at [500, 171] on icon "Actions" at bounding box center [500, 173] width 1 height 5
click at [487, 181] on span "Edit note" at bounding box center [476, 179] width 21 height 7
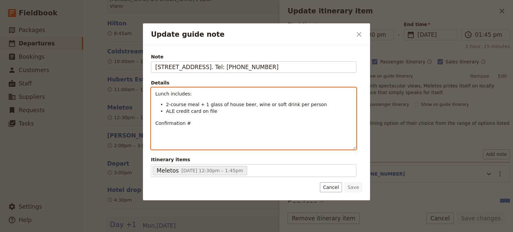
click at [214, 125] on p "Confirmation #" at bounding box center [253, 123] width 197 height 7
paste div "To enrich screen reader interactions, please activate Accessibility in Grammarl…"
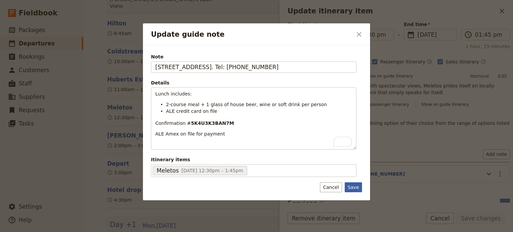
click at [359, 190] on button "Save" at bounding box center [353, 188] width 17 height 10
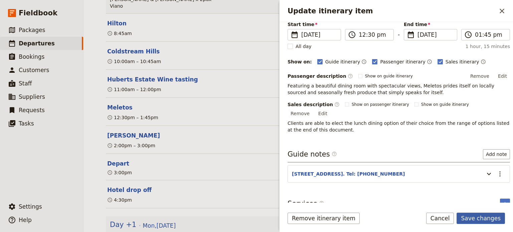
click at [482, 219] on button "Save changes" at bounding box center [481, 218] width 48 height 11
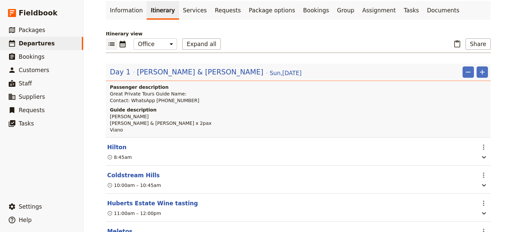
scroll to position [0, 0]
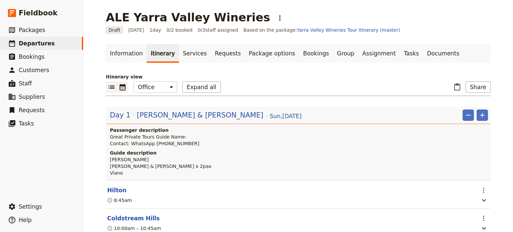
click at [122, 87] on icon "Calendar view" at bounding box center [123, 87] width 8 height 8
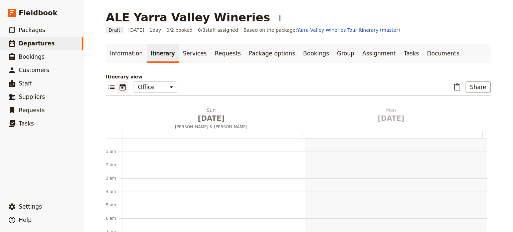
scroll to position [87, 0]
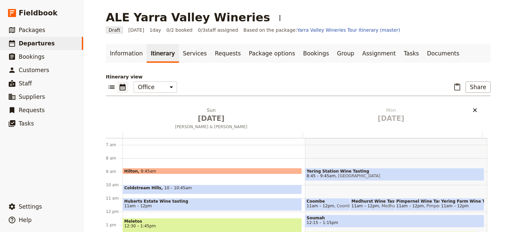
click at [472, 108] on icon "Delete Mon Sep 22" at bounding box center [475, 110] width 7 height 7
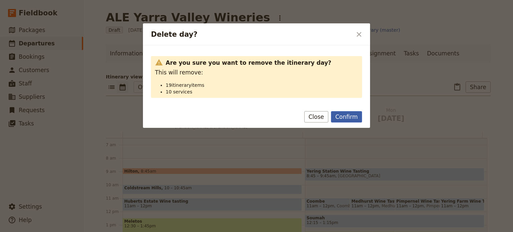
click at [354, 120] on button "Confirm" at bounding box center [346, 116] width 31 height 11
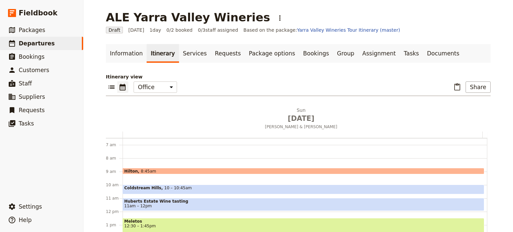
scroll to position [158, 0]
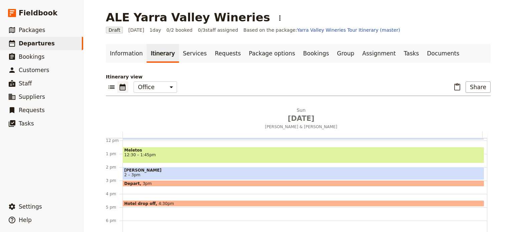
click at [175, 182] on div "Depart 3pm" at bounding box center [304, 184] width 362 height 6
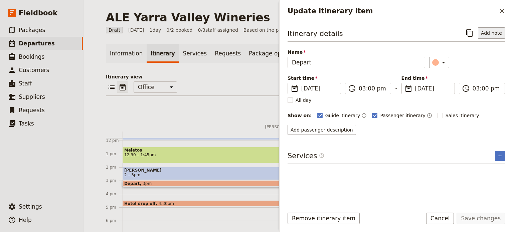
click at [498, 32] on button "Add note" at bounding box center [491, 32] width 27 height 11
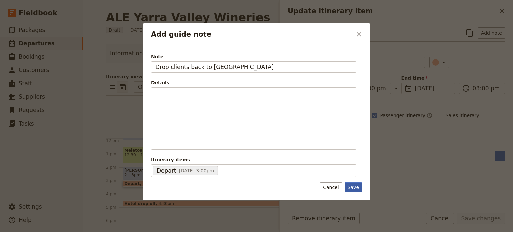
type input "Drop clients back to [GEOGRAPHIC_DATA]"
click at [356, 186] on button "Save" at bounding box center [353, 188] width 17 height 10
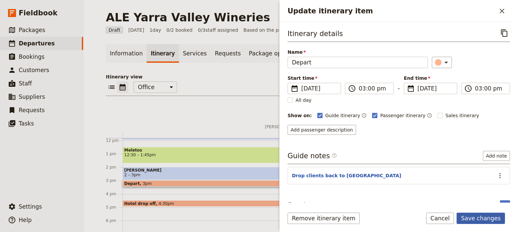
click at [476, 215] on button "Save changes" at bounding box center [481, 218] width 48 height 11
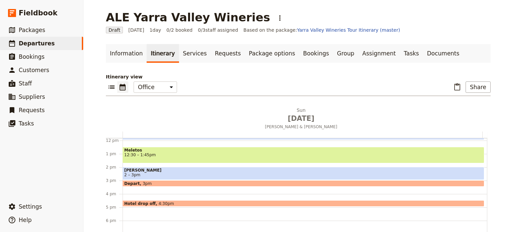
scroll to position [0, 0]
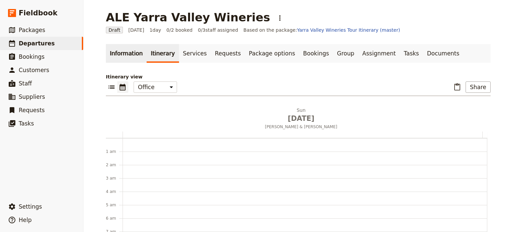
click at [119, 57] on link "Information" at bounding box center [126, 53] width 41 height 19
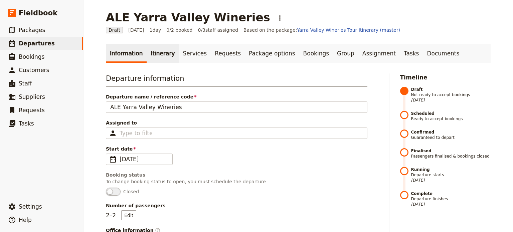
click at [149, 54] on link "Itinerary" at bounding box center [163, 53] width 32 height 19
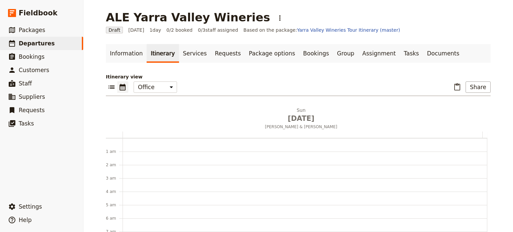
scroll to position [87, 0]
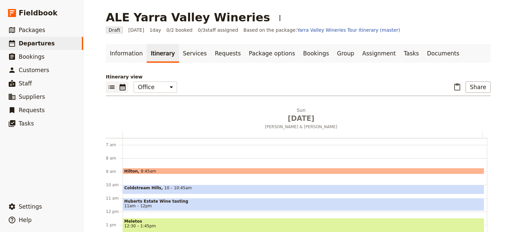
click at [108, 90] on icon "List view" at bounding box center [112, 87] width 8 height 8
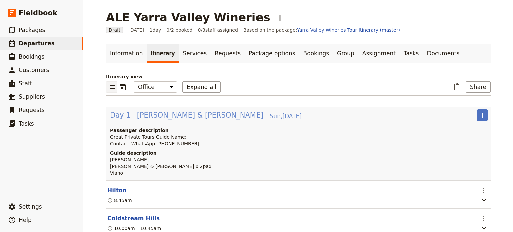
click at [161, 116] on span "[PERSON_NAME] & [PERSON_NAME]" at bounding box center [200, 115] width 127 height 10
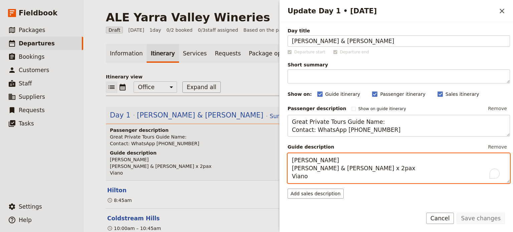
drag, startPoint x: 313, startPoint y: 174, endPoint x: 286, endPoint y: 160, distance: 30.4
click at [286, 160] on div "Day title [PERSON_NAME] & [PERSON_NAME] Departure start Departure end Short sum…" at bounding box center [397, 112] width 234 height 181
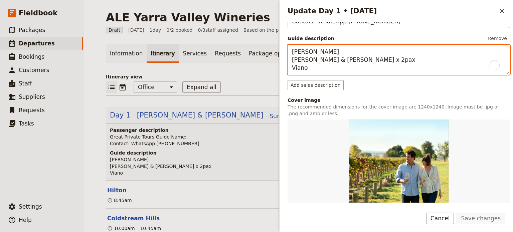
scroll to position [0, 0]
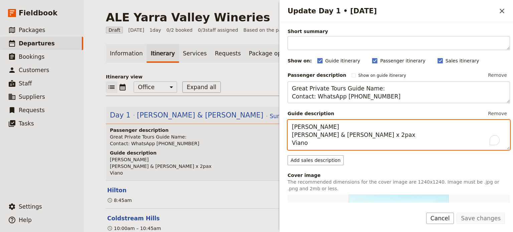
click at [312, 146] on textarea "[PERSON_NAME] [PERSON_NAME] & [PERSON_NAME] x 2pax Viano" at bounding box center [399, 135] width 223 height 30
click at [394, 138] on textarea "[PERSON_NAME] [PERSON_NAME] & [PERSON_NAME] x 2pax Viano" at bounding box center [399, 135] width 223 height 30
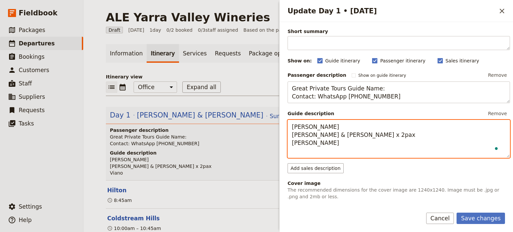
scroll to position [33, 0]
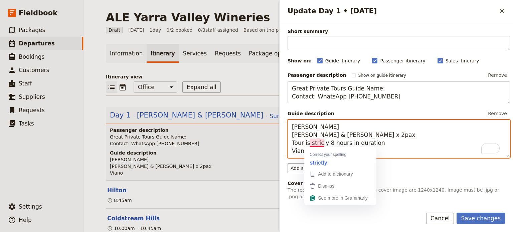
click at [419, 140] on textarea "[PERSON_NAME] [PERSON_NAME] & [PERSON_NAME] x 2pax Tour is stricly 8 hours in d…" at bounding box center [399, 139] width 223 height 38
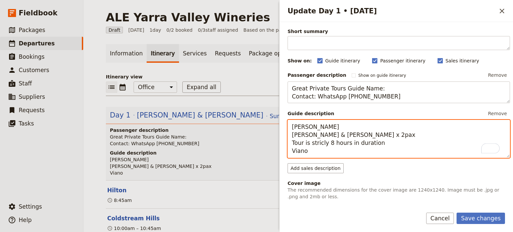
click at [292, 129] on textarea "[PERSON_NAME] [PERSON_NAME] & [PERSON_NAME] x 2pax Tour is stricly 8 hours in d…" at bounding box center [399, 139] width 223 height 38
click at [292, 133] on textarea "GPT guide - [PERSON_NAME] [PERSON_NAME] & [PERSON_NAME] x 2pax Tour is stricly …" at bounding box center [399, 139] width 223 height 38
click at [293, 143] on textarea "GPT guide - [PERSON_NAME] Clients - [PERSON_NAME] & [PERSON_NAME] x 2pax Tour i…" at bounding box center [399, 139] width 223 height 38
click at [293, 151] on textarea "GPT guide - [PERSON_NAME] Clients - [PERSON_NAME] & [PERSON_NAME] x 2pax Note -…" at bounding box center [399, 139] width 223 height 38
type textarea "GPT guide - [PERSON_NAME] Clients - [PERSON_NAME] & [PERSON_NAME] x 2pax Note -…"
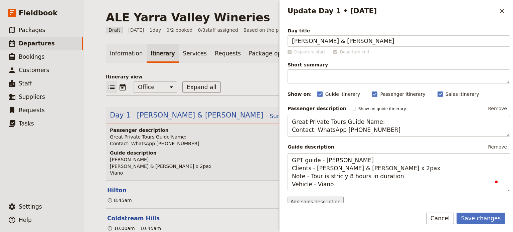
scroll to position [33, 0]
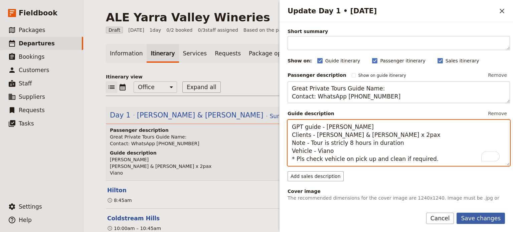
type textarea "GPT guide - Errol Clients - Matthew & Stacey Greenblatt x 2pax Note - Tour is s…"
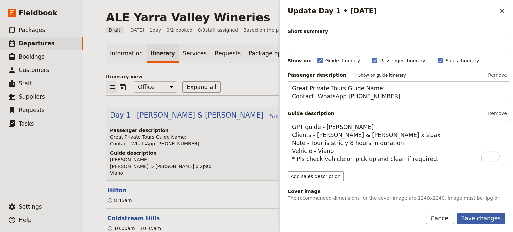
click at [472, 215] on button "Save changes" at bounding box center [481, 218] width 48 height 11
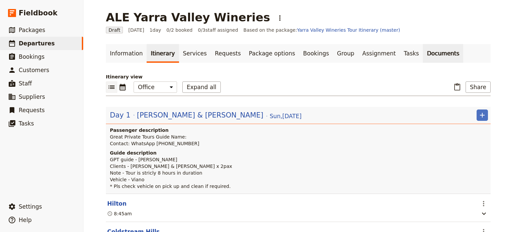
click at [423, 52] on link "Documents" at bounding box center [443, 53] width 40 height 19
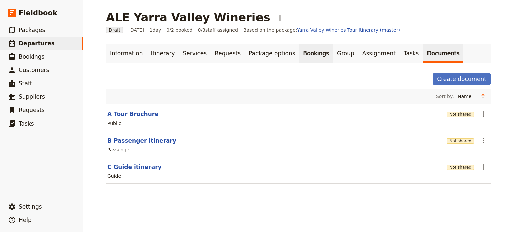
click at [300, 56] on link "Bookings" at bounding box center [317, 53] width 34 height 19
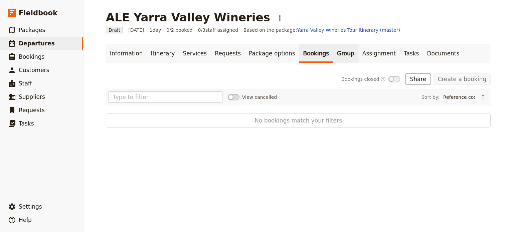
click at [333, 56] on link "Group" at bounding box center [345, 53] width 25 height 19
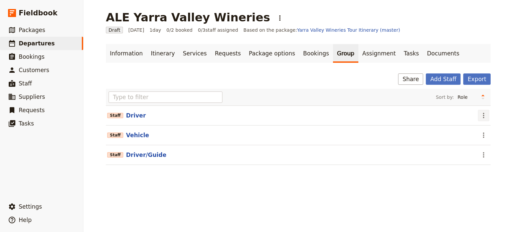
click at [484, 112] on icon "Actions" at bounding box center [484, 116] width 8 height 8
click at [471, 137] on span "Remove staff" at bounding box center [467, 139] width 31 height 7
click at [480, 119] on icon "Actions" at bounding box center [484, 116] width 8 height 8
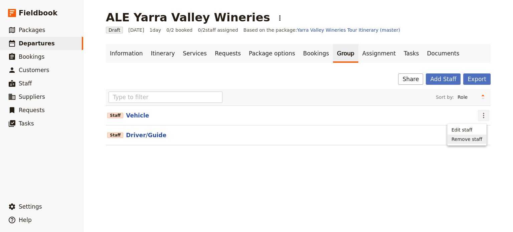
click at [480, 141] on span "Remove staff" at bounding box center [467, 139] width 31 height 7
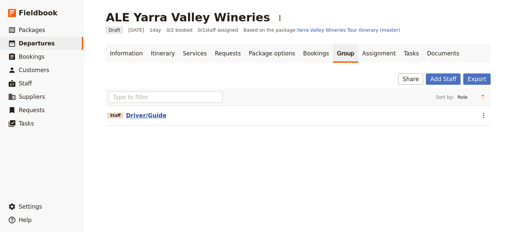
click at [144, 116] on button "Driver/Guide" at bounding box center [146, 116] width 40 height 8
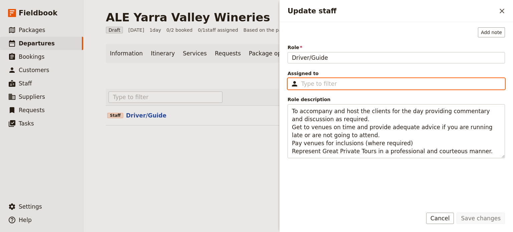
click at [334, 81] on input "Assigned to ​" at bounding box center [402, 84] width 200 height 8
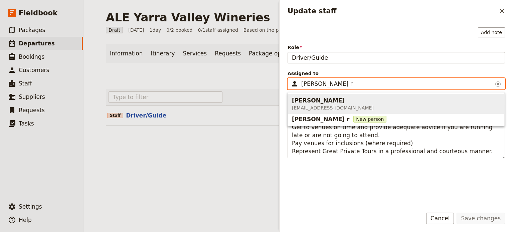
click at [333, 102] on div "Errol Rink" at bounding box center [333, 101] width 82 height 8
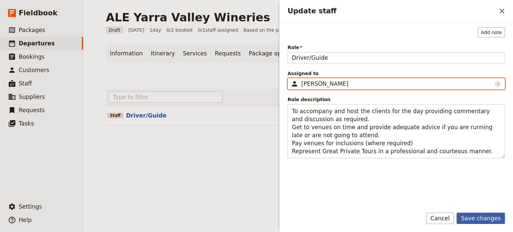
type input "Errol Rink"
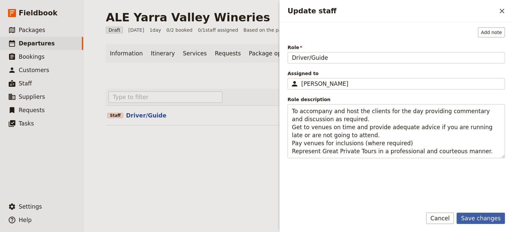
click at [480, 219] on button "Save changes" at bounding box center [481, 218] width 48 height 11
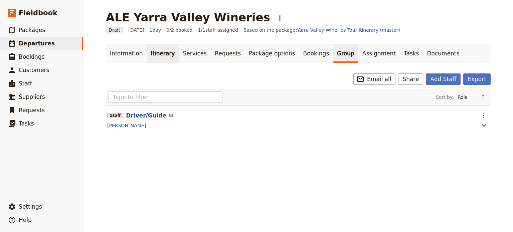
click at [150, 54] on link "Itinerary" at bounding box center [163, 53] width 32 height 19
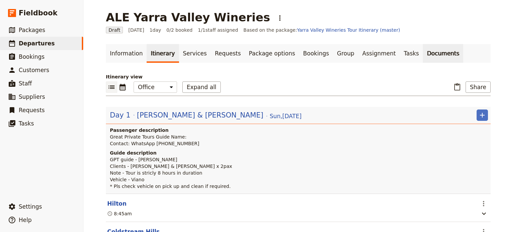
click at [423, 50] on link "Documents" at bounding box center [443, 53] width 40 height 19
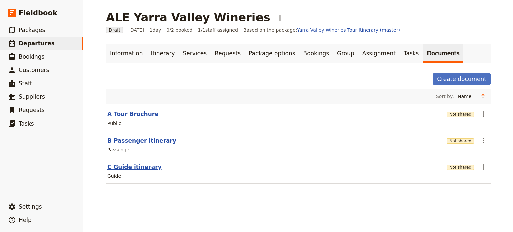
click at [121, 167] on button "C Guide itinerary" at bounding box center [134, 167] width 54 height 8
select select "STAFF"
select select "RUN_SHEET"
select select "DEFAULT"
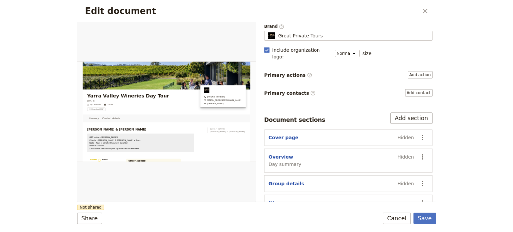
scroll to position [96, 0]
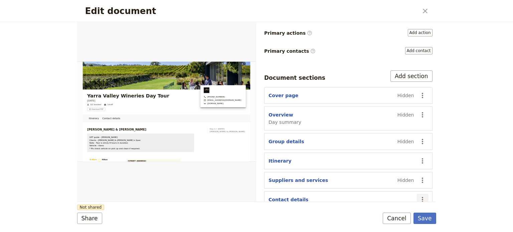
click at [419, 196] on icon "Actions" at bounding box center [423, 200] width 8 height 8
click at [400, 175] on span "Hide section" at bounding box center [392, 175] width 54 height 7
click at [424, 223] on button "Save" at bounding box center [425, 218] width 23 height 11
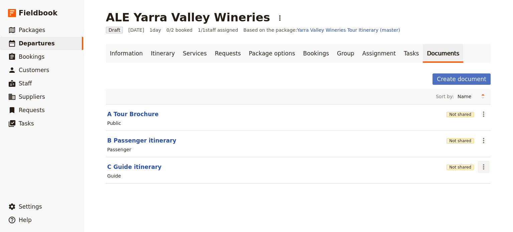
click at [480, 164] on icon "Actions" at bounding box center [484, 167] width 8 height 8
click at [461, 184] on span "Share" at bounding box center [462, 181] width 40 height 7
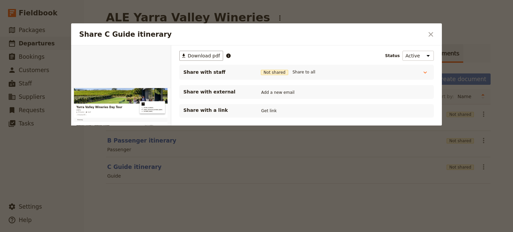
scroll to position [0, 0]
click at [267, 108] on button "Get link" at bounding box center [269, 110] width 19 height 7
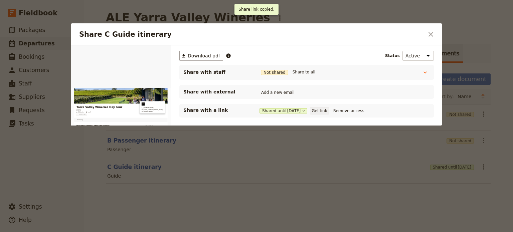
click at [323, 110] on button "Get link" at bounding box center [319, 110] width 19 height 7
click at [306, 70] on button "Share to all" at bounding box center [304, 72] width 26 height 7
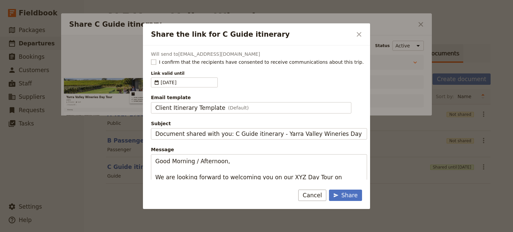
click at [154, 62] on rect "Share the link for C Guide itinerary" at bounding box center [153, 62] width 5 height 5
click at [151, 59] on input "I confirm that the recipients have consented to receive communications about th…" at bounding box center [151, 58] width 0 height 0
checkbox input "true"
click at [267, 103] on fieldset "Client Itinerary Template (Default) Client Itinerary Template" at bounding box center [251, 107] width 201 height 11
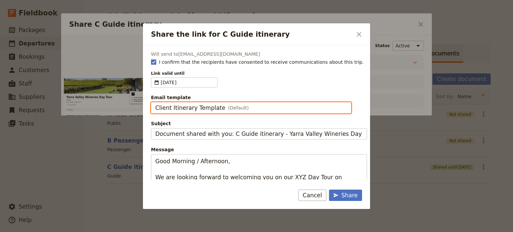
click at [155, 103] on input "Client Itinerary Template" at bounding box center [155, 102] width 0 height 0
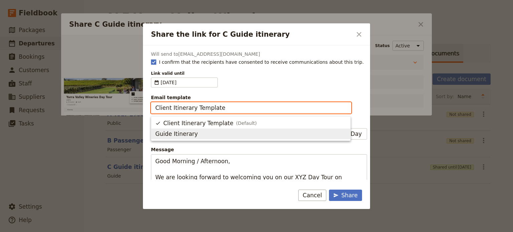
click at [219, 136] on span "Guide Itinerary" at bounding box center [250, 134] width 191 height 8
type input "Guide Itinerary"
type input "TOUR NAME & Date"
type textarea "Hi {{ contact_name }} Please find a link to your upcoming tour of Yarra Valley …"
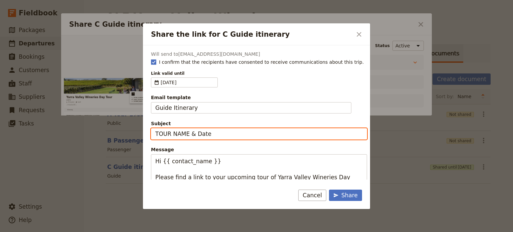
drag, startPoint x: 218, startPoint y: 132, endPoint x: 133, endPoint y: 131, distance: 85.6
click at [133, 232] on div "Share the link for C Guide itinerary ​ Will send to sunportozz@bigpond.com I co…" at bounding box center [256, 232] width 513 height 0
type input "f"
type input "YV - Sun 22 Sept"
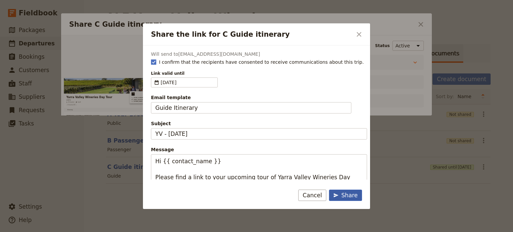
click at [350, 196] on div "Share" at bounding box center [346, 196] width 24 height 8
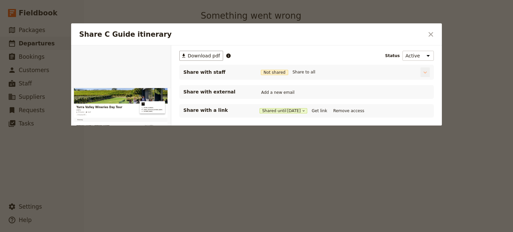
click at [423, 71] on icon "Share C Guide itinerary" at bounding box center [425, 72] width 7 height 7
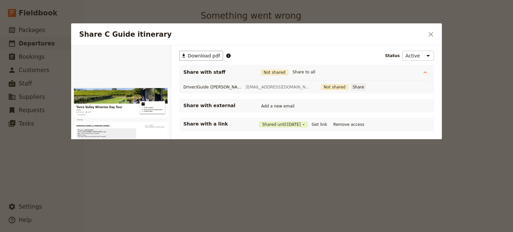
click at [351, 86] on button "Share" at bounding box center [358, 87] width 15 height 7
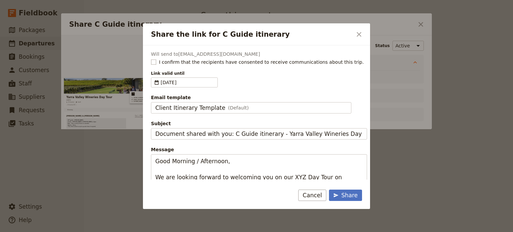
click at [153, 59] on label "I confirm that the recipients have consented to receive communications about th…" at bounding box center [259, 62] width 216 height 7
click at [151, 58] on input "I confirm that the recipients have consented to receive communications about th…" at bounding box center [151, 58] width 0 height 0
checkbox input "true"
click at [197, 104] on span "Client Itinerary Template" at bounding box center [190, 108] width 70 height 8
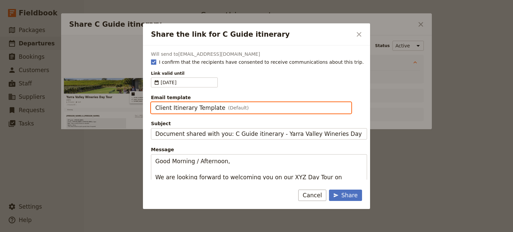
click at [155, 103] on input "Client Itinerary Template" at bounding box center [155, 102] width 0 height 0
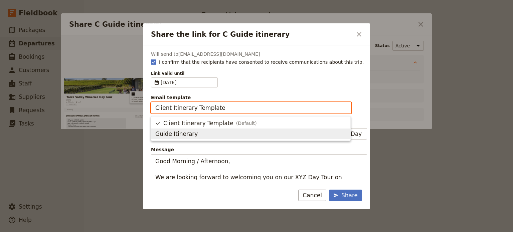
click at [183, 136] on span "Guide Itinerary" at bounding box center [176, 134] width 42 height 8
type input "Guide Itinerary"
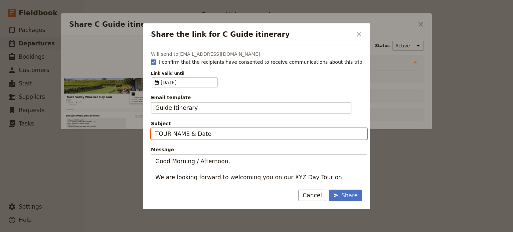
drag, startPoint x: 220, startPoint y: 133, endPoint x: 128, endPoint y: 127, distance: 91.8
click at [128, 232] on div "Share the link for C Guide itinerary ​ Will send to sunportozz@bigpond.com I co…" at bounding box center [256, 232] width 513 height 0
type input "YV - Sun 22 Sept"
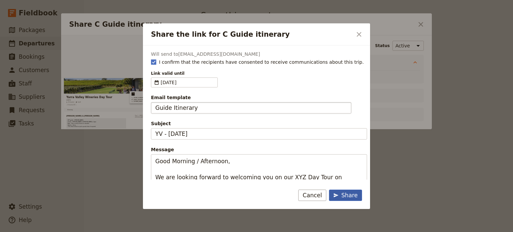
click at [342, 198] on div "Share" at bounding box center [346, 196] width 24 height 8
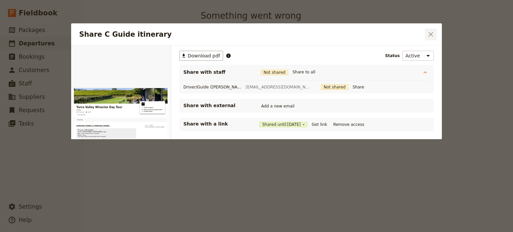
click at [428, 32] on icon "Close dialog" at bounding box center [431, 34] width 8 height 8
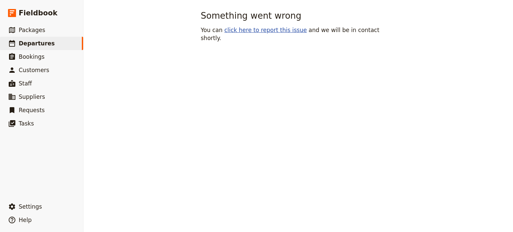
click at [250, 30] on link "click here to report this issue" at bounding box center [266, 30] width 83 height 7
click at [273, 29] on link "click here to report this issue" at bounding box center [266, 30] width 83 height 7
click at [44, 45] on span "Departures" at bounding box center [37, 43] width 36 height 7
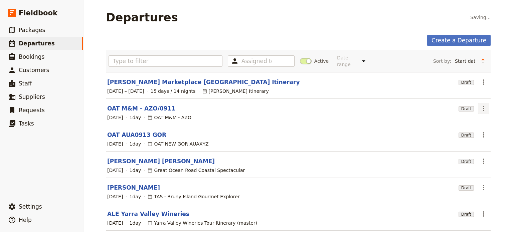
click at [480, 105] on icon "Actions" at bounding box center [484, 109] width 8 height 8
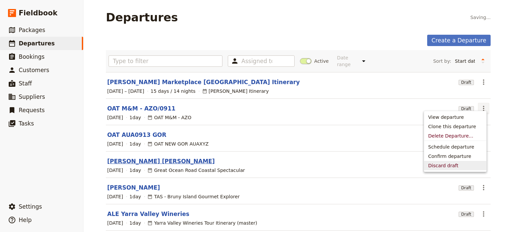
click at [123, 157] on link "[PERSON_NAME] [PERSON_NAME]" at bounding box center [161, 161] width 108 height 8
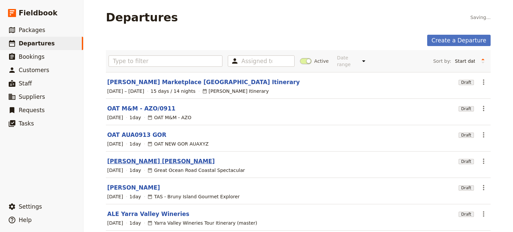
click at [122, 157] on link "[PERSON_NAME] [PERSON_NAME]" at bounding box center [161, 161] width 108 height 8
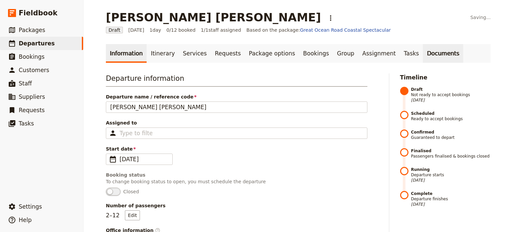
click at [423, 54] on link "Documents" at bounding box center [443, 53] width 40 height 19
click at [21, 20] on link "​ Fieldbook" at bounding box center [41, 12] width 83 height 15
click at [43, 36] on link "​ Packages" at bounding box center [41, 29] width 83 height 13
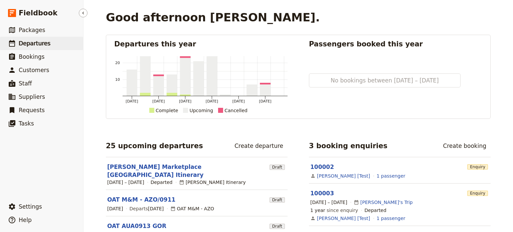
click at [42, 45] on span "Departures" at bounding box center [35, 43] width 32 height 7
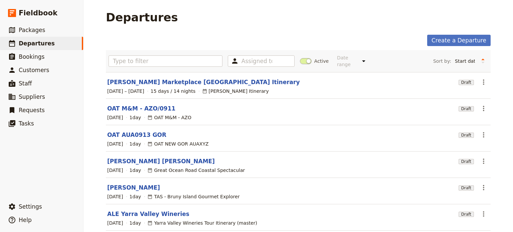
click at [133, 105] on link "OAT M&M - AZO/0911" at bounding box center [141, 109] width 68 height 8
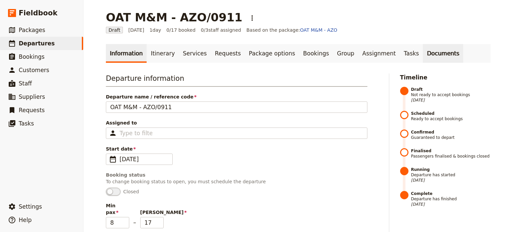
click at [423, 59] on link "Documents" at bounding box center [443, 53] width 40 height 19
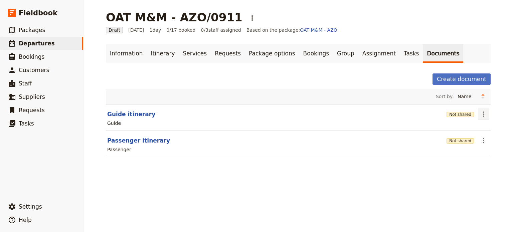
click at [485, 118] on icon "Actions" at bounding box center [484, 114] width 8 height 8
click at [460, 131] on span "Share" at bounding box center [462, 128] width 40 height 7
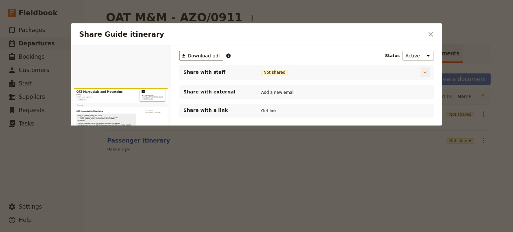
click at [210, 73] on span "Share with staff" at bounding box center [217, 72] width 67 height 7
click at [341, 75] on div "Share Guide itinerary" at bounding box center [352, 72] width 123 height 7
click at [273, 74] on span "Not shared" at bounding box center [274, 72] width 27 height 5
drag, startPoint x: 208, startPoint y: 72, endPoint x: 414, endPoint y: 70, distance: 205.6
click at [213, 72] on span "Share with staff" at bounding box center [217, 72] width 67 height 7
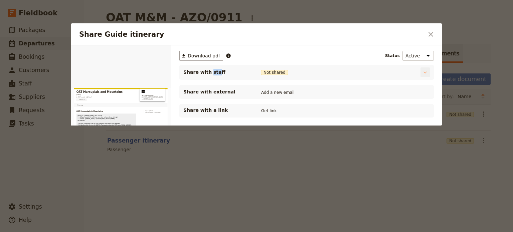
click at [426, 71] on icon "Share Guide itinerary" at bounding box center [425, 72] width 7 height 7
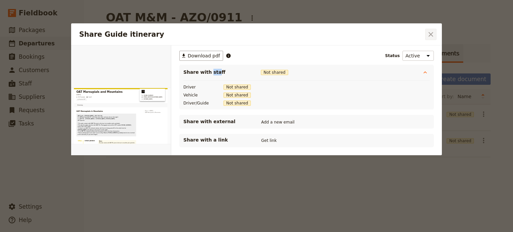
click at [435, 30] on icon "Close dialog" at bounding box center [431, 34] width 8 height 8
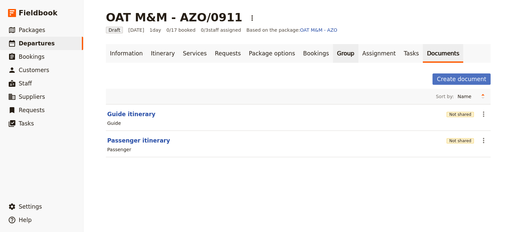
click at [333, 56] on link "Group" at bounding box center [345, 53] width 25 height 19
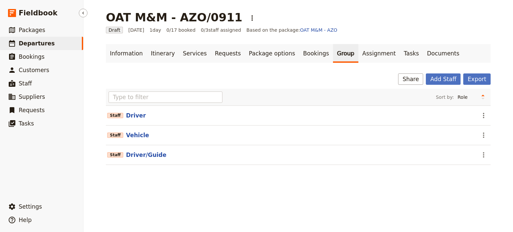
click at [51, 46] on link "​ Departures" at bounding box center [41, 43] width 83 height 13
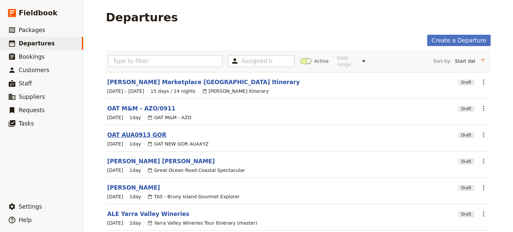
click at [128, 131] on link "OAT AUA0913 GOR" at bounding box center [136, 135] width 59 height 8
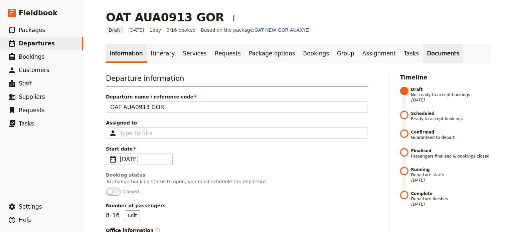
click at [423, 56] on link "Documents" at bounding box center [443, 53] width 40 height 19
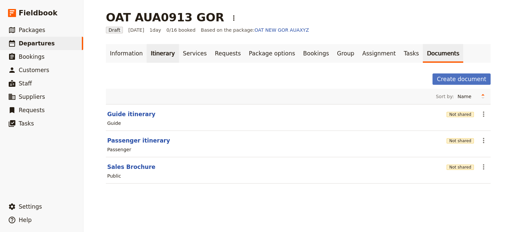
click at [147, 61] on link "Itinerary" at bounding box center [163, 53] width 32 height 19
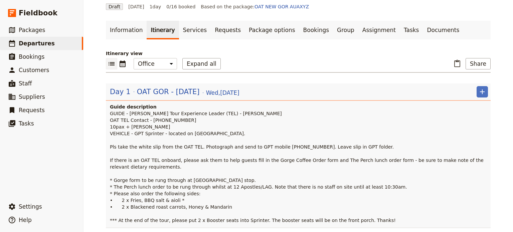
scroll to position [33, 0]
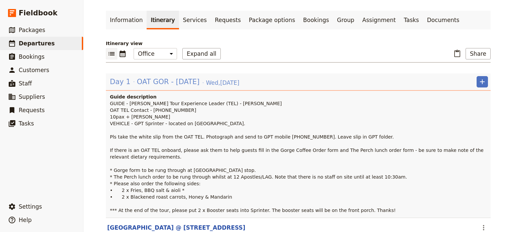
click at [149, 81] on span "OAT GOR - Wed 17 Sept" at bounding box center [168, 82] width 63 height 10
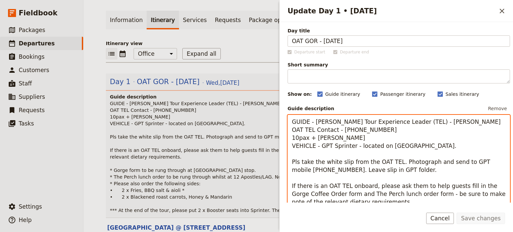
drag, startPoint x: 432, startPoint y: 154, endPoint x: 406, endPoint y: 153, distance: 25.4
click at [406, 153] on textarea "GUIDE - Allan OAT Tour Experience Leader (TEL) - Michael Dever OAT TEL Contact …" at bounding box center [399, 196] width 223 height 163
click at [365, 155] on textarea "GUIDE - Allan OAT Tour Experience Leader (TEL) - Michael Dever OAT TEL Contact …" at bounding box center [399, 196] width 223 height 163
drag, startPoint x: 427, startPoint y: 156, endPoint x: 276, endPoint y: 155, distance: 150.1
click at [279, 155] on div "Update Day 1 • 17 Sep ​ Day title OAT GOR - Wed 17 Sept Departure start Departu…" at bounding box center [396, 116] width 234 height 232
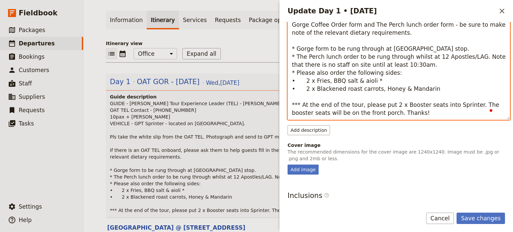
scroll to position [0, 0]
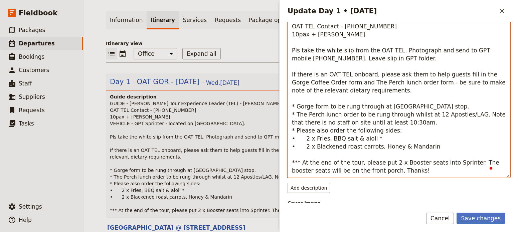
drag, startPoint x: 432, startPoint y: 108, endPoint x: 428, endPoint y: 108, distance: 4.0
click at [428, 108] on textarea "GUIDE - Allan OAT Tour Experience Leader (TEL) - Michael Dever OAT TEL Contact …" at bounding box center [399, 96] width 223 height 163
click at [423, 119] on textarea "GUIDE - Allan OAT Tour Experience Leader (TEL) - Michael Dever OAT TEL Contact …" at bounding box center [399, 96] width 223 height 163
click at [376, 133] on textarea "GUIDE - Allan OAT Tour Experience Leader (TEL) - Michael Dever OAT TEL Contact …" at bounding box center [399, 96] width 223 height 163
click at [373, 136] on textarea "GUIDE - Allan OAT Tour Experience Leader (TEL) - Michael Dever OAT TEL Contact …" at bounding box center [399, 96] width 223 height 163
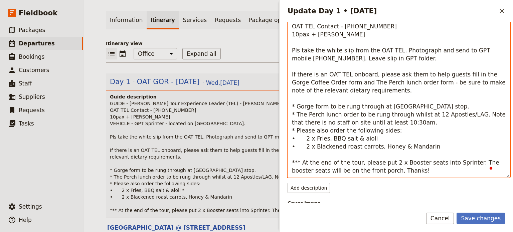
click at [314, 140] on textarea "GUIDE - Allan OAT Tour Experience Leader (TEL) - Michael Dever OAT TEL Contact …" at bounding box center [399, 96] width 223 height 163
type textarea "GUIDE - Allan OAT Tour Experience Leader (TEL) - Michael Dever OAT TEL Contact …"
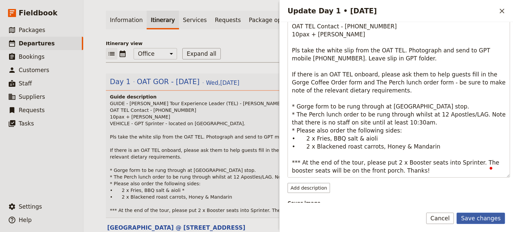
click at [472, 218] on button "Save changes" at bounding box center [481, 218] width 48 height 11
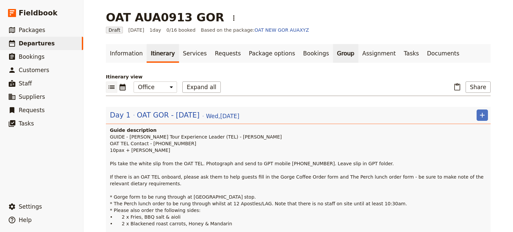
click at [333, 53] on link "Group" at bounding box center [345, 53] width 25 height 19
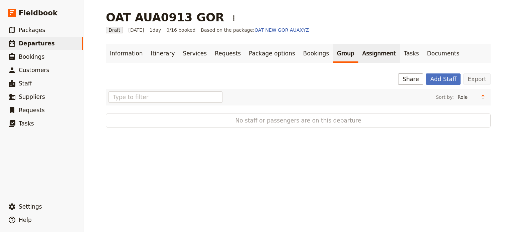
click at [359, 53] on link "Assignment" at bounding box center [379, 53] width 41 height 19
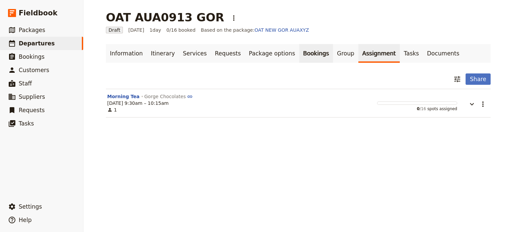
click at [300, 56] on link "Bookings" at bounding box center [317, 53] width 34 height 19
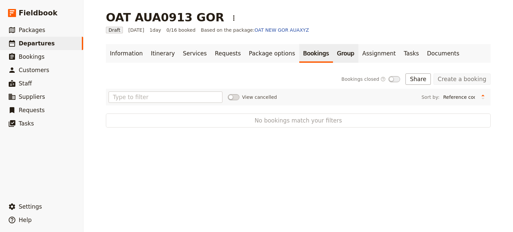
click at [333, 52] on link "Group" at bounding box center [345, 53] width 25 height 19
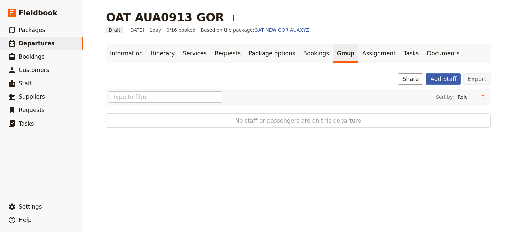
click at [436, 79] on button "Add Staff" at bounding box center [443, 79] width 35 height 11
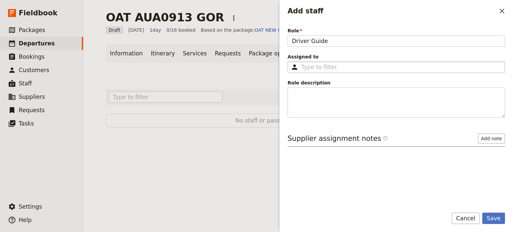
type input "Driver Guide"
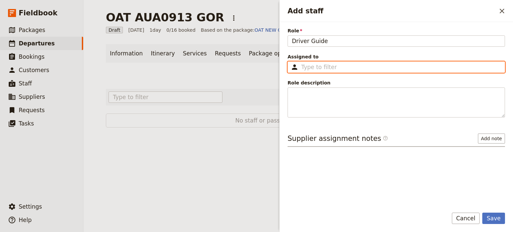
click at [319, 67] on input "Assigned to ​" at bounding box center [402, 67] width 200 height 8
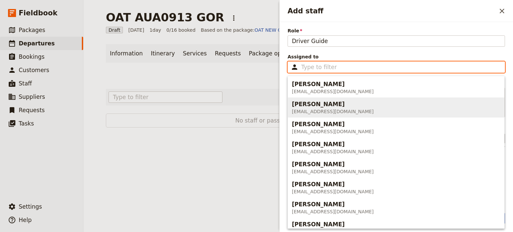
click at [344, 105] on div "Allan Larsen" at bounding box center [333, 104] width 82 height 8
type input "Allan Larsen"
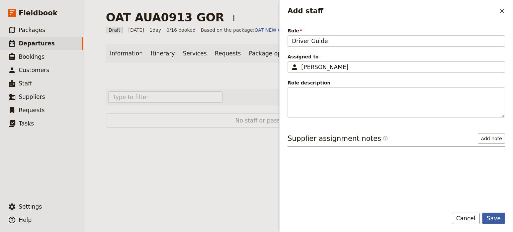
click at [492, 216] on button "Save" at bounding box center [494, 218] width 23 height 11
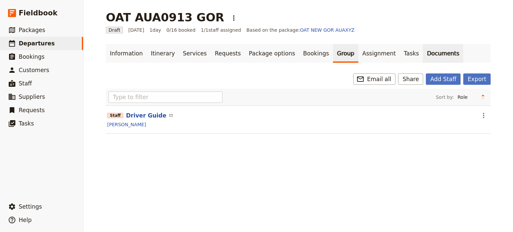
click at [423, 58] on link "Documents" at bounding box center [443, 53] width 40 height 19
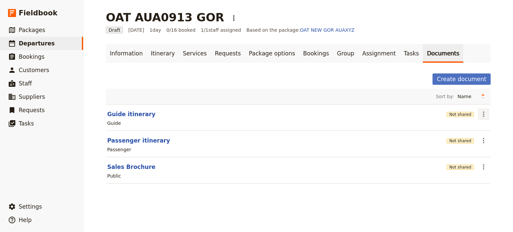
click at [480, 112] on icon "Actions" at bounding box center [484, 114] width 8 height 8
click at [465, 127] on span "Share" at bounding box center [462, 128] width 40 height 7
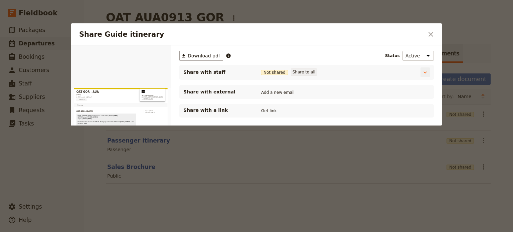
click at [306, 73] on button "Share to all" at bounding box center [304, 72] width 26 height 7
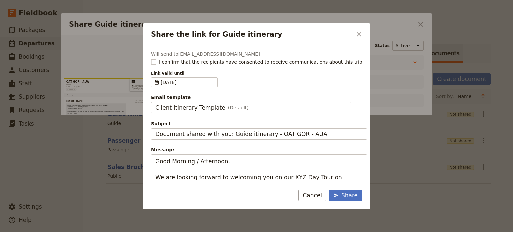
click at [152, 61] on rect "Share the link for Guide itinerary" at bounding box center [153, 62] width 5 height 5
click at [151, 59] on input "I confirm that the recipients have consented to receive communications about th…" at bounding box center [151, 58] width 0 height 0
checkbox input "true"
click at [254, 105] on div "Client Itinerary Template (Default)" at bounding box center [251, 108] width 192 height 8
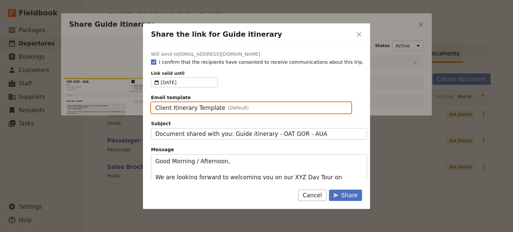
click at [155, 103] on input "Client Itinerary Template" at bounding box center [155, 102] width 0 height 0
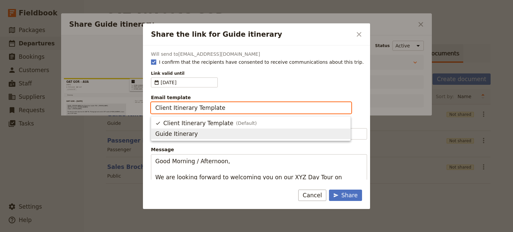
click at [222, 135] on span "Guide Itinerary" at bounding box center [250, 134] width 191 height 8
type input "Guide Itinerary"
type input "TOUR NAME & Date"
type textarea "Hi {{ contact_name }} Please find a link to your upcoming tour of OAT GOR - AUA…"
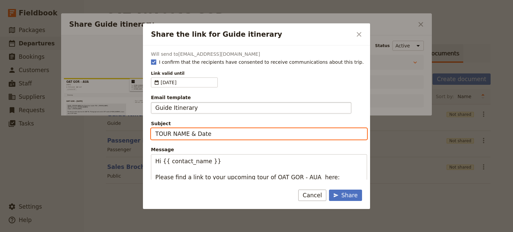
drag, startPoint x: 222, startPoint y: 135, endPoint x: 120, endPoint y: 128, distance: 101.5
click at [120, 232] on div "Share the link for Guide itinerary ​ Will send to allanlarsenwork65@gmail.com I…" at bounding box center [256, 232] width 513 height 0
type input "OAT GOR - Wed 17 Sept"
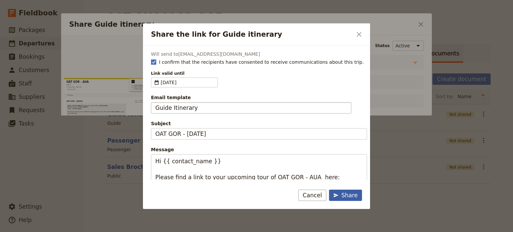
click at [349, 192] on div "Share" at bounding box center [346, 196] width 24 height 8
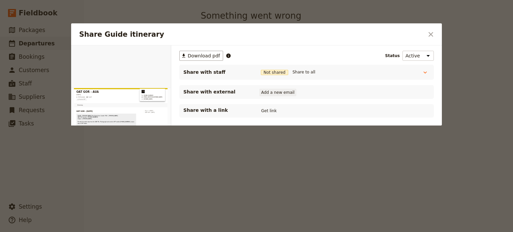
click at [267, 94] on button "Add a new email" at bounding box center [278, 92] width 37 height 7
click at [266, 94] on input "Email" at bounding box center [286, 92] width 53 height 7
type input "[EMAIL_ADDRESS][DOMAIN_NAME]"
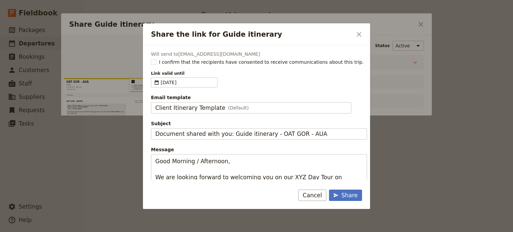
click at [151, 60] on div "Will send to bookings@greatprivatetours.com.au I confirm that the recipients ha…" at bounding box center [256, 112] width 227 height 134
click at [348, 196] on div "Share" at bounding box center [346, 196] width 24 height 8
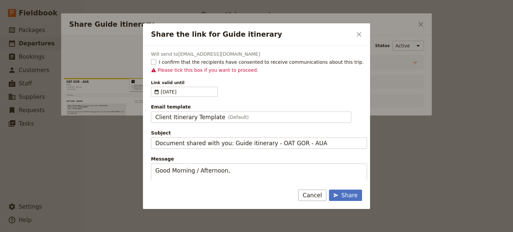
click at [154, 65] on label "I confirm that the recipients have consented to receive communications about th…" at bounding box center [259, 62] width 216 height 7
click at [151, 59] on input "I confirm that the recipients have consented to receive communications about th…" at bounding box center [151, 58] width 0 height 0
checkbox input "true"
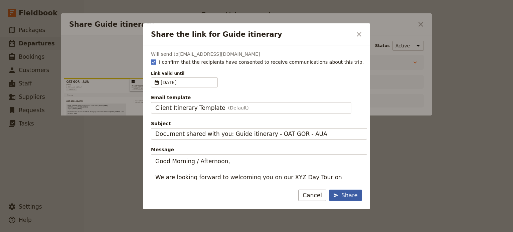
click at [353, 194] on div "Share" at bounding box center [346, 196] width 24 height 8
